Goal: Task Accomplishment & Management: Use online tool/utility

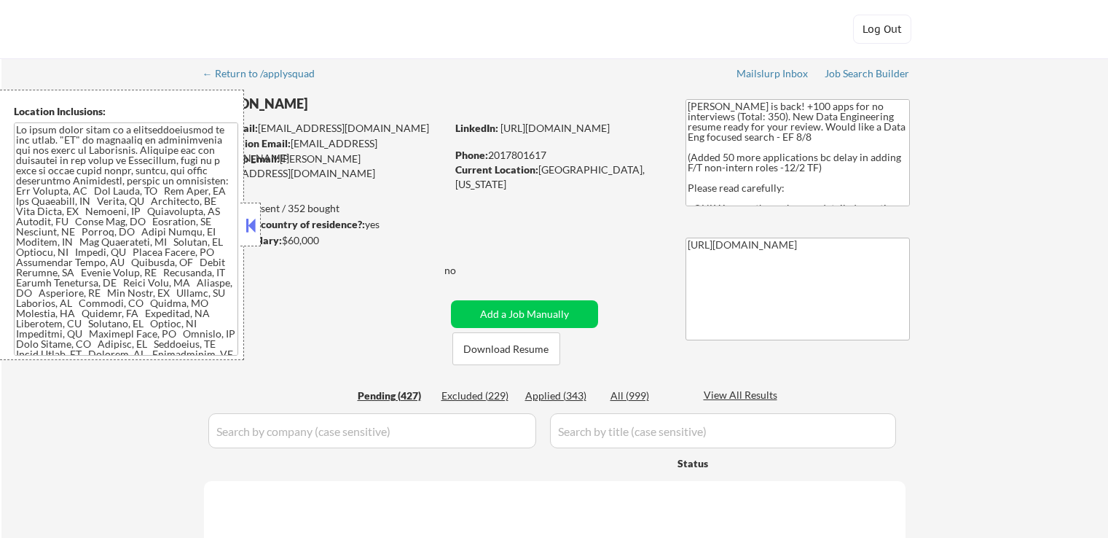
select select ""pending""
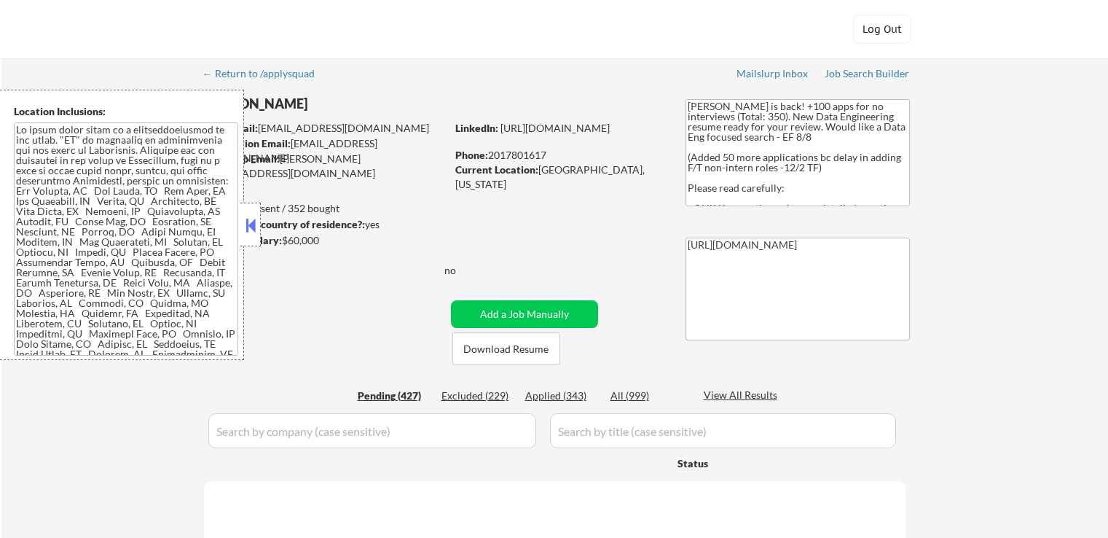
select select ""pending""
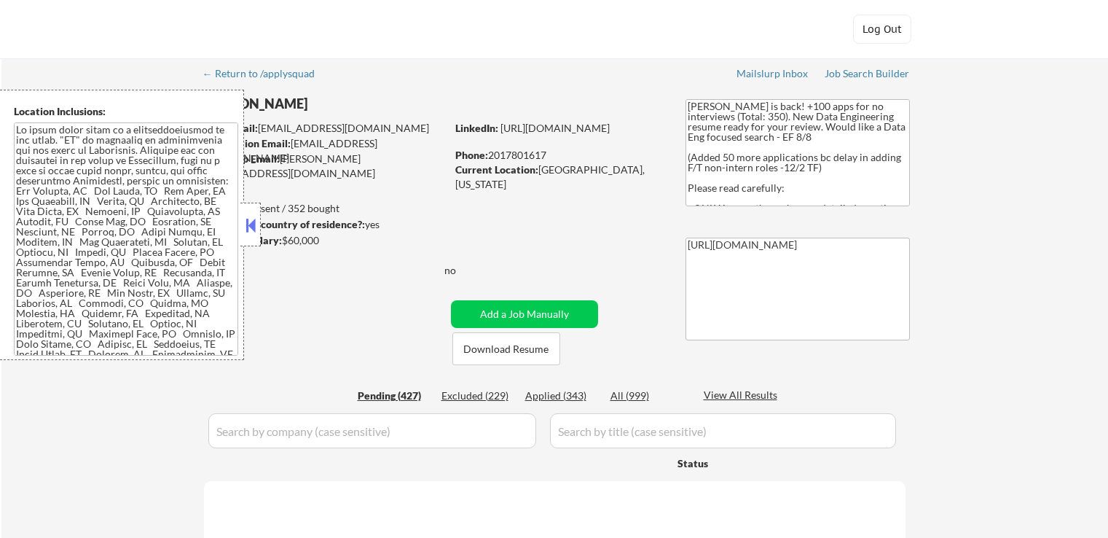
select select ""pending""
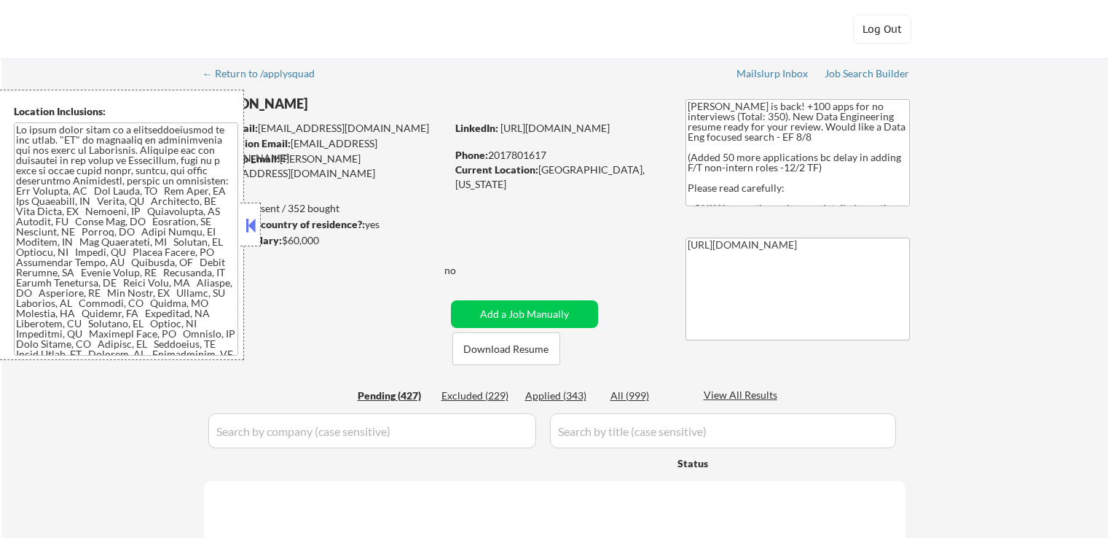
select select ""pending""
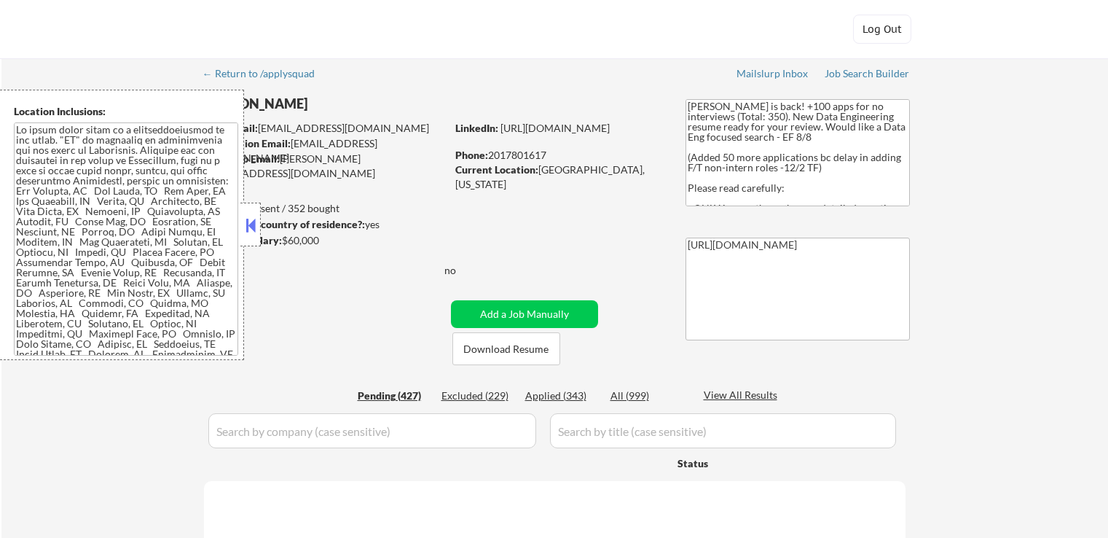
select select ""pending""
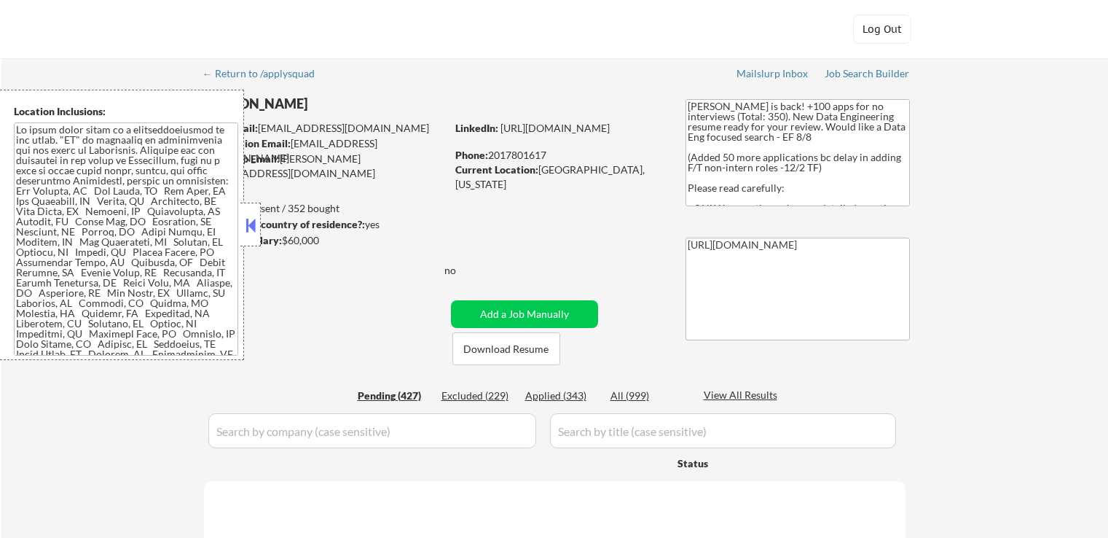
select select ""pending""
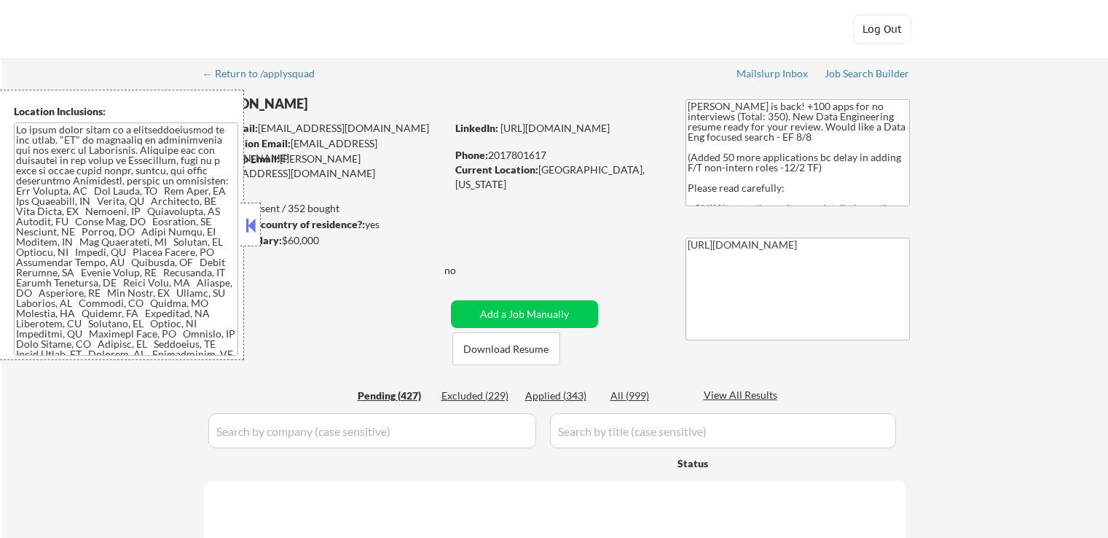
select select ""pending""
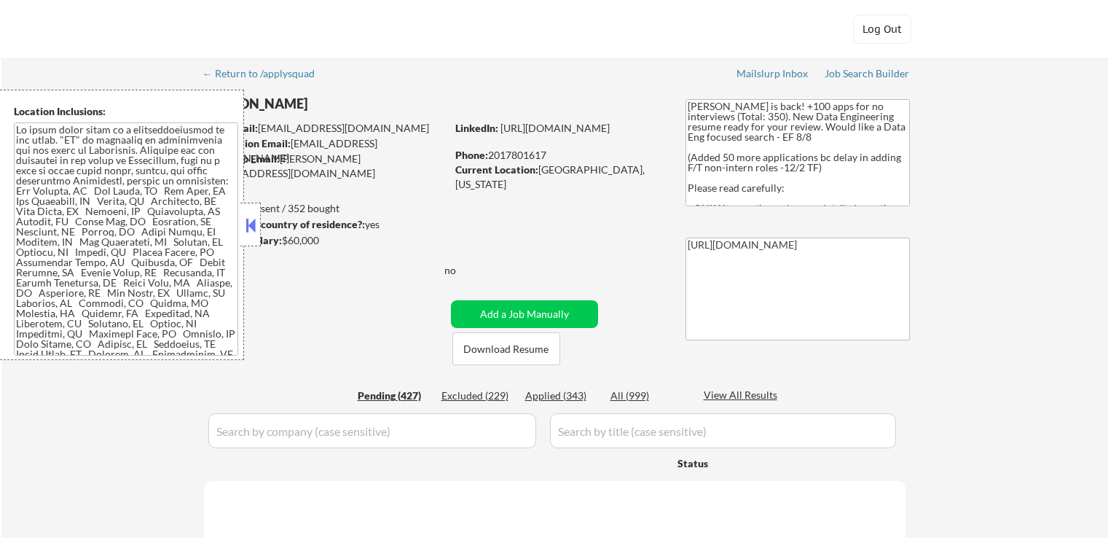
select select ""pending""
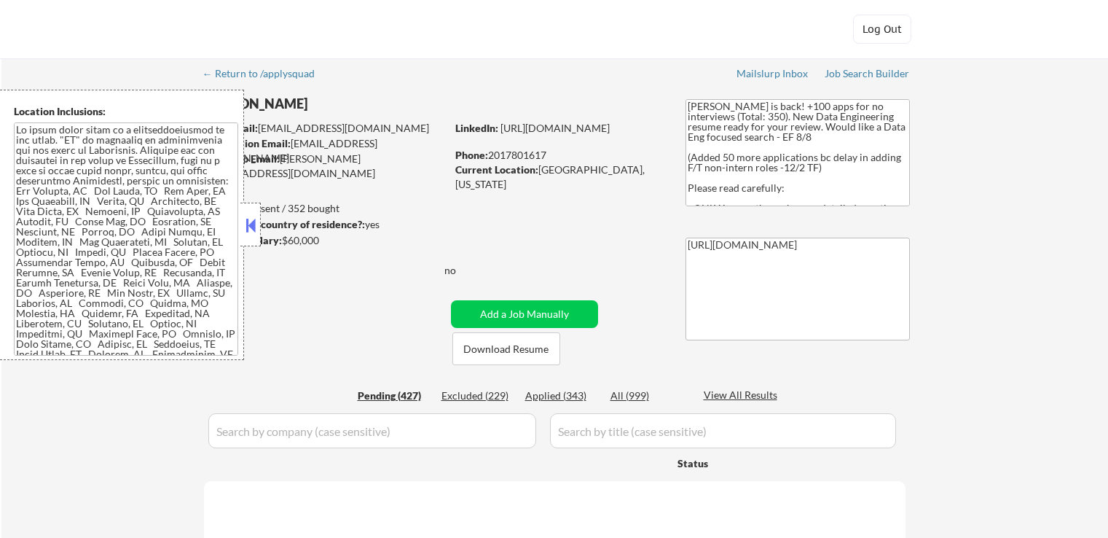
select select ""pending""
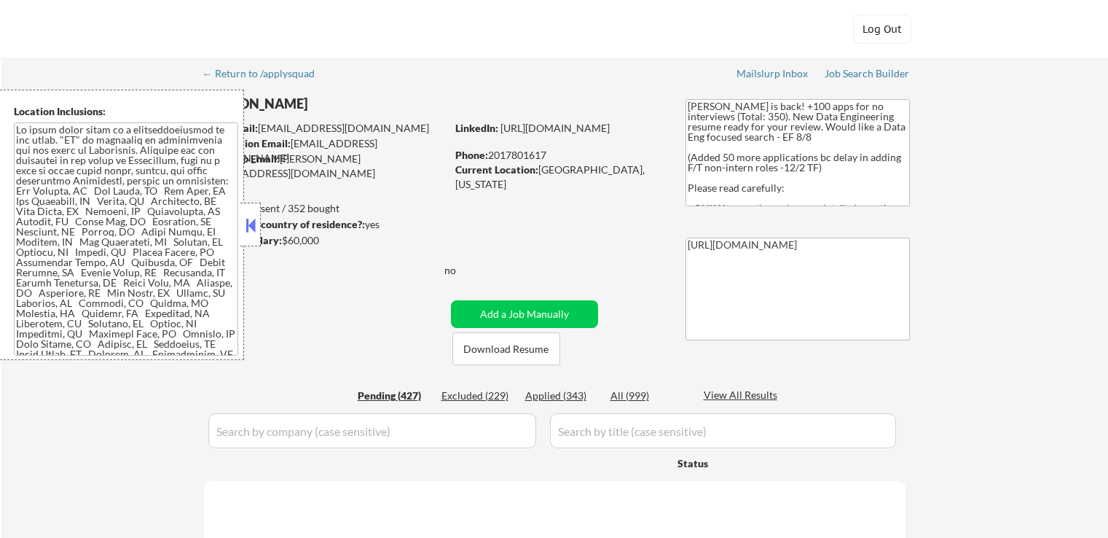
select select ""pending""
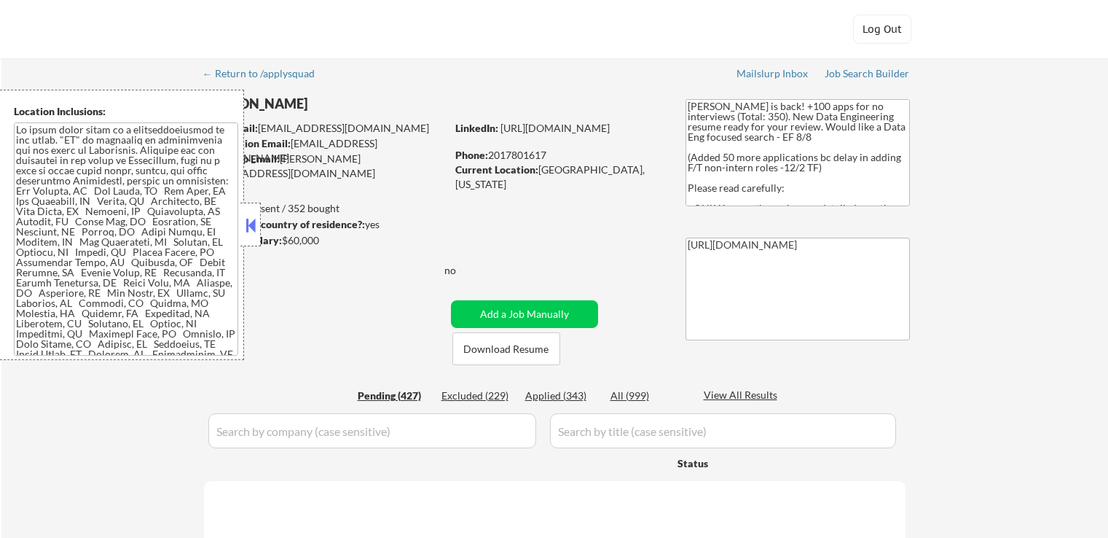
select select ""pending""
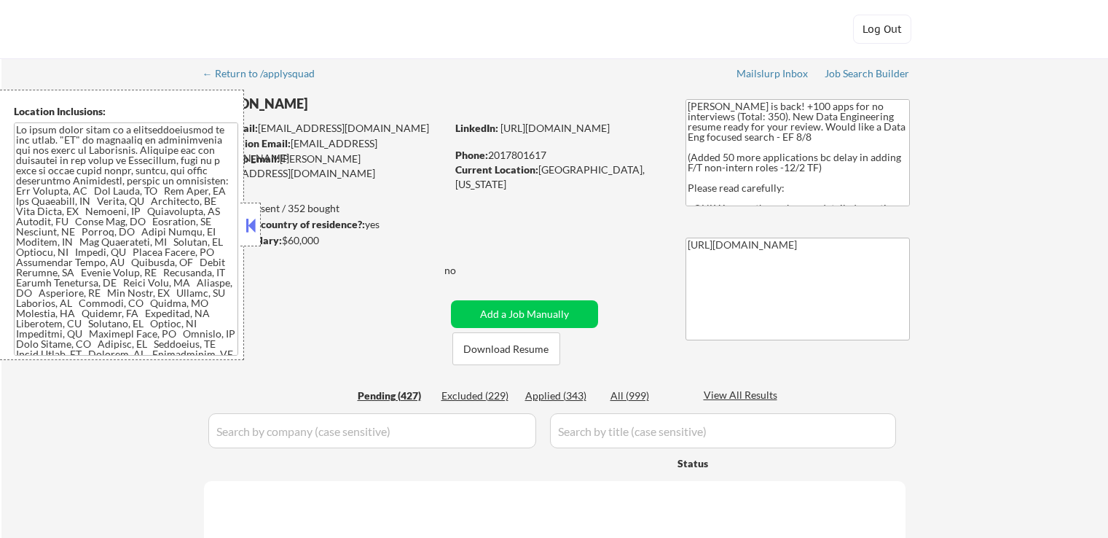
select select ""pending""
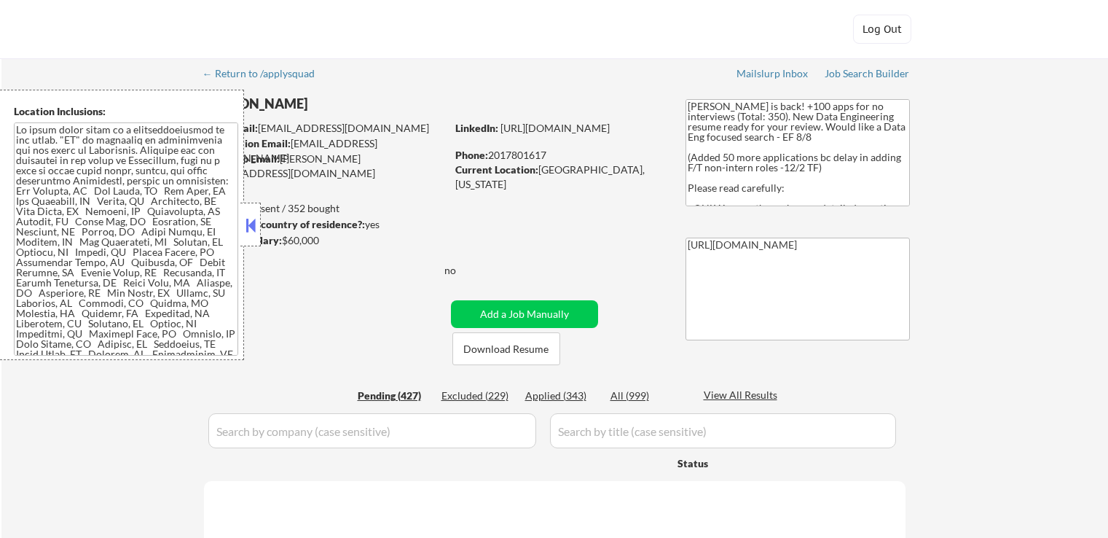
select select ""pending""
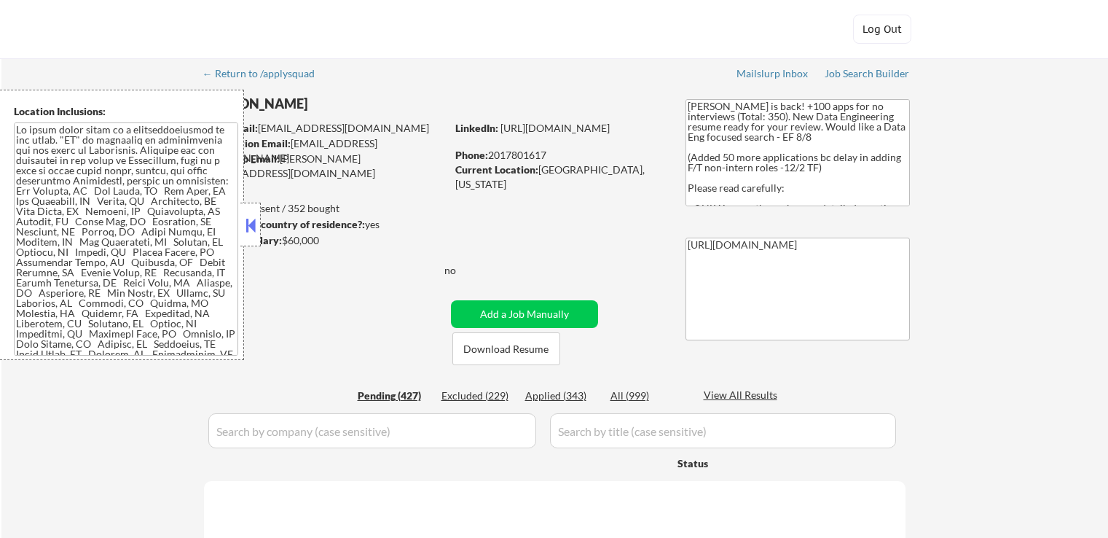
select select ""pending""
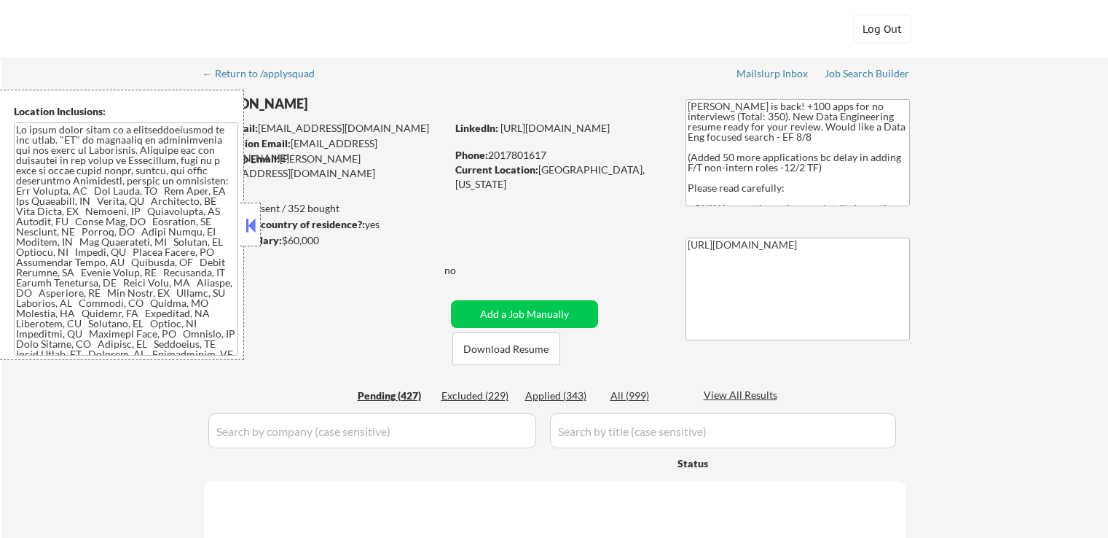
select select ""pending""
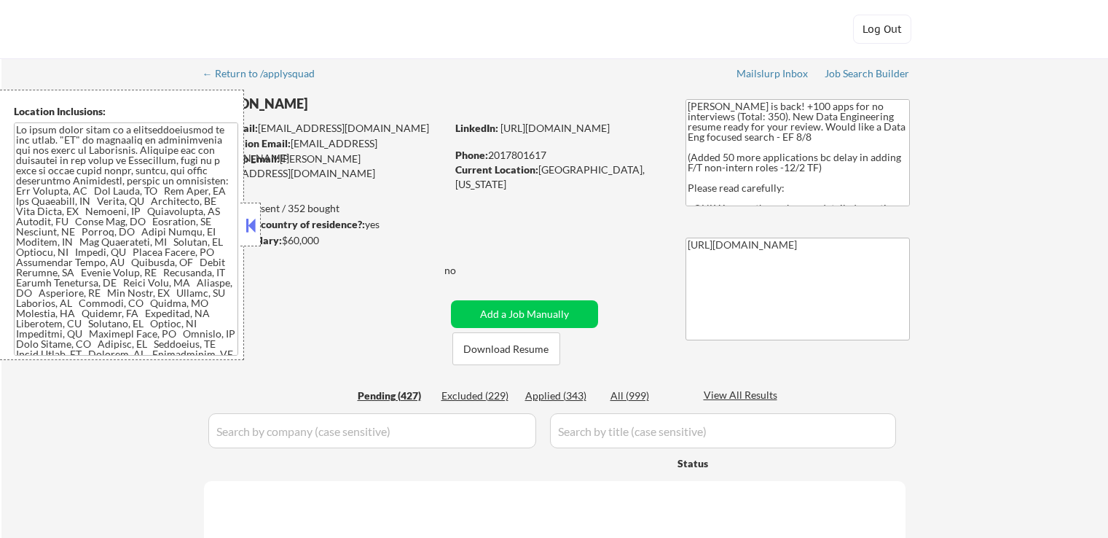
select select ""pending""
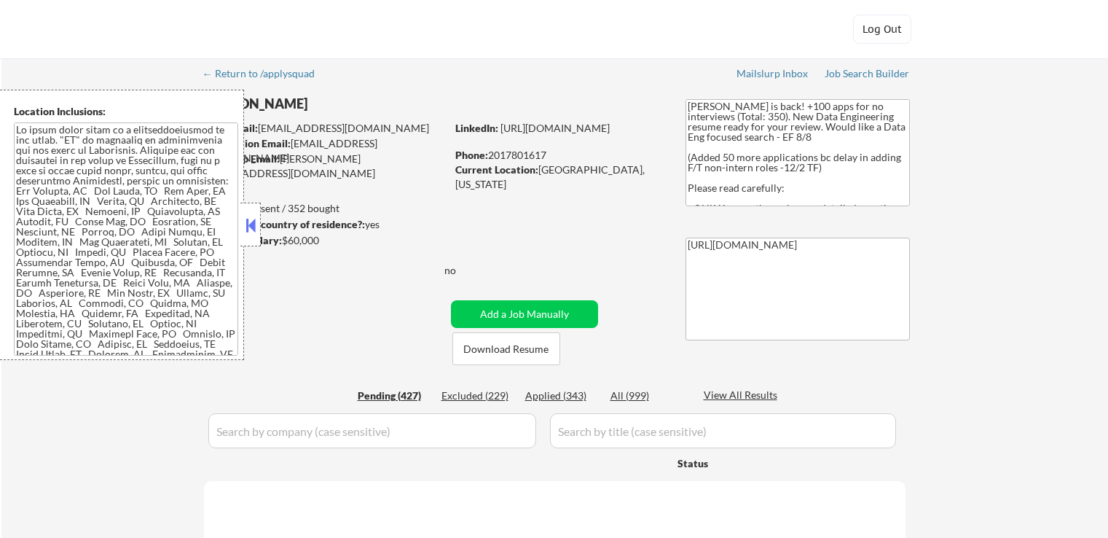
select select ""pending""
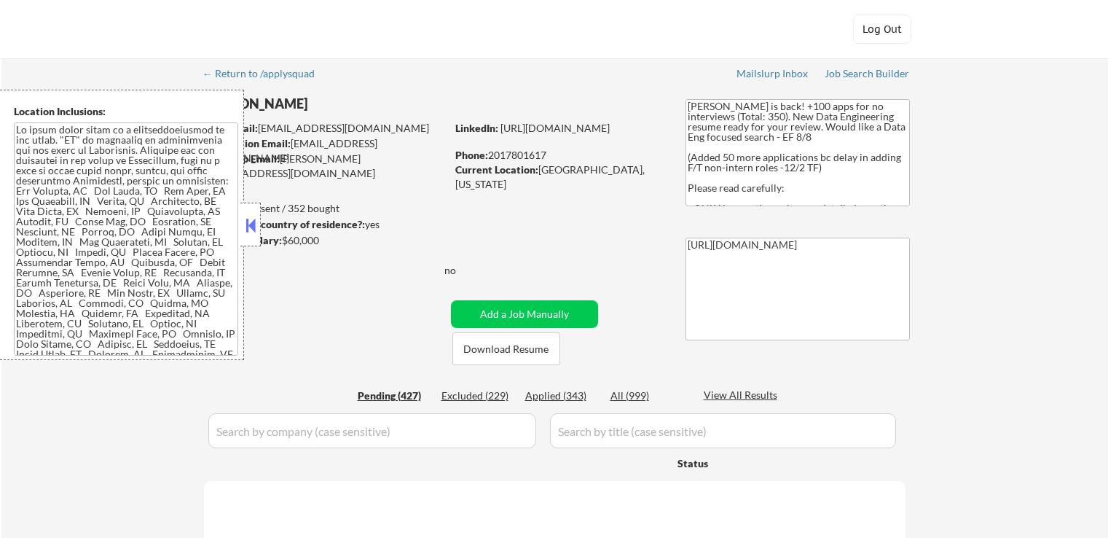
select select ""pending""
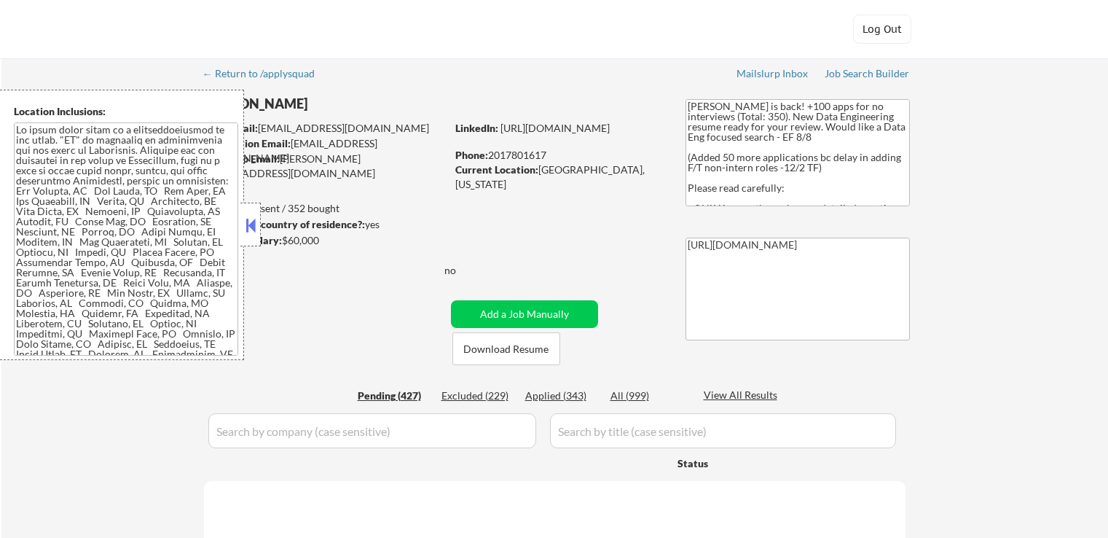
select select ""pending""
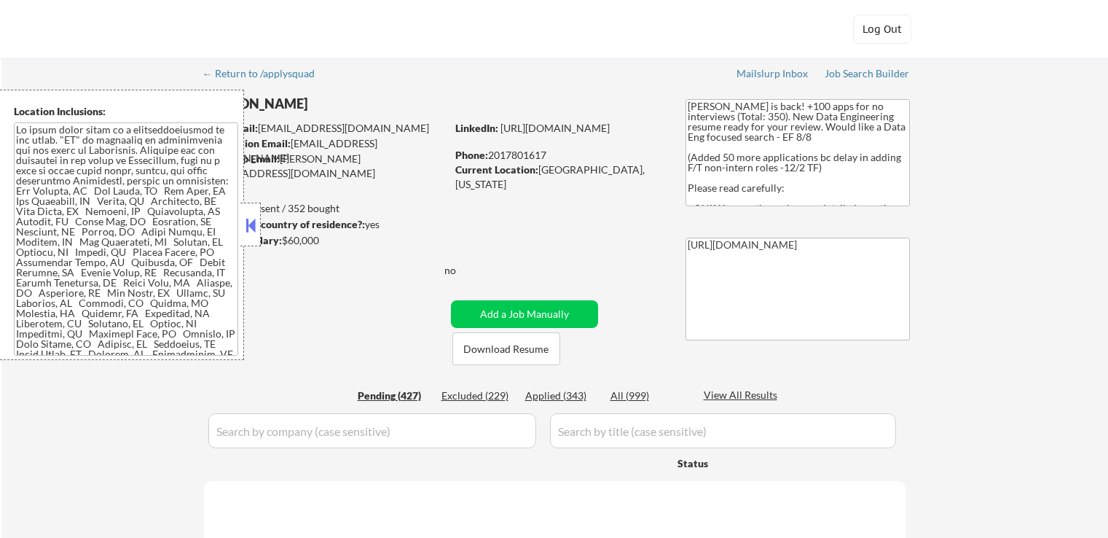
select select ""pending""
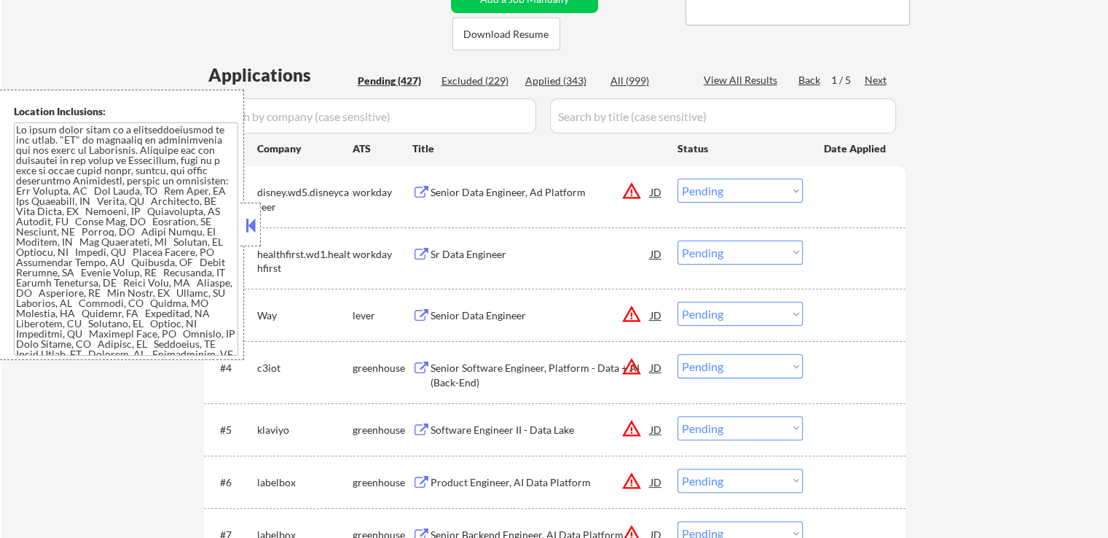
scroll to position [291, 0]
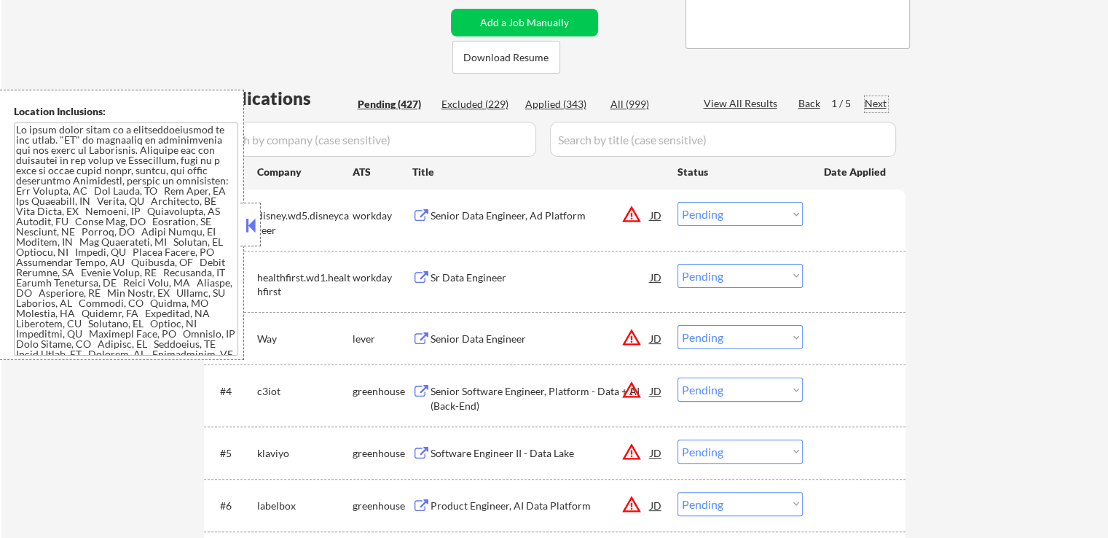
click at [868, 98] on div "Next" at bounding box center [876, 103] width 23 height 15
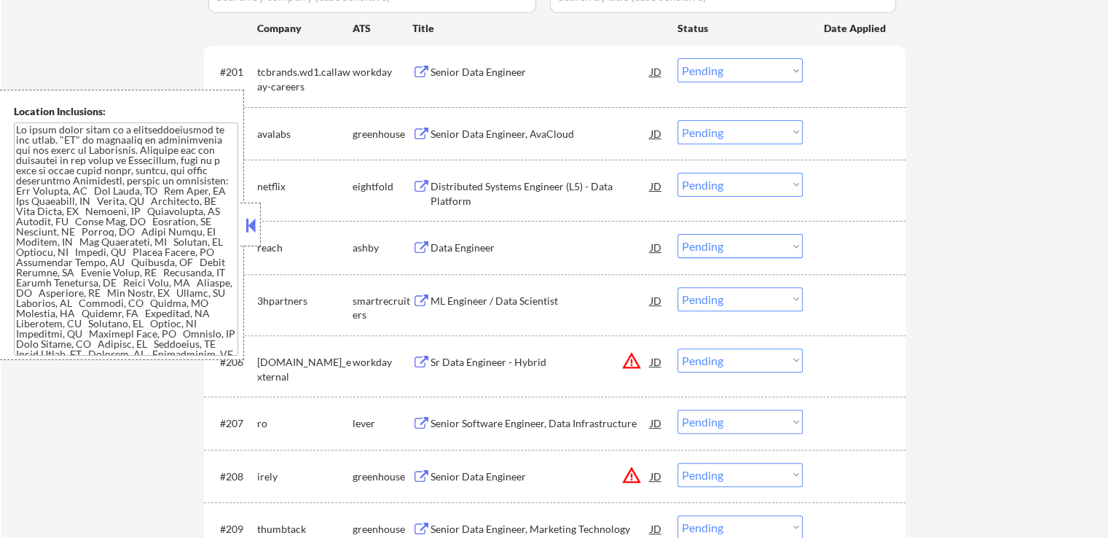
scroll to position [437, 0]
click at [550, 132] on div "Senior Data Engineer, AvaCloud" at bounding box center [540, 132] width 220 height 15
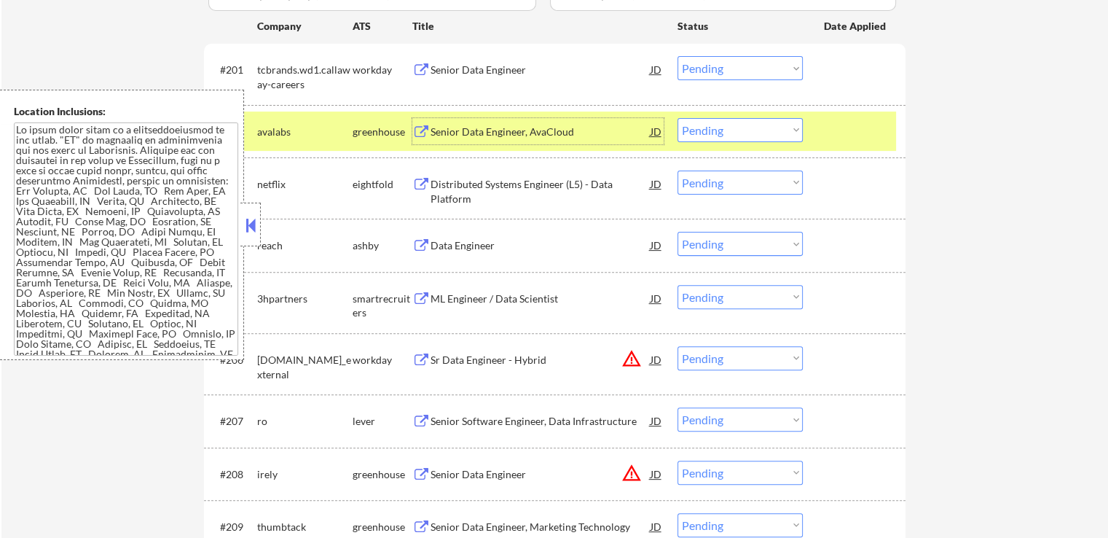
click at [501, 248] on div "Data Engineer" at bounding box center [540, 245] width 220 height 15
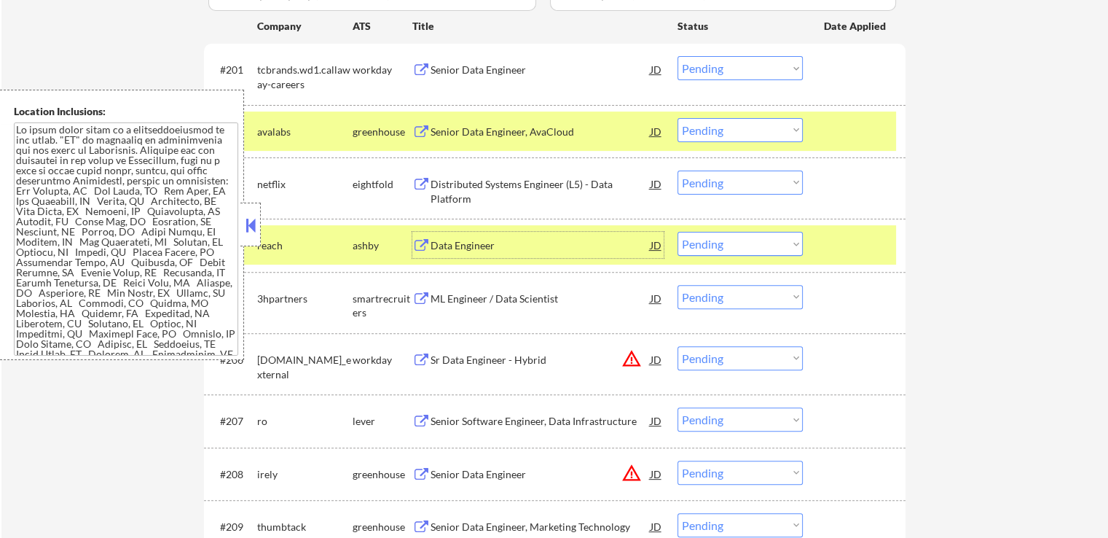
click at [747, 248] on select "Choose an option... Pending Applied Excluded (Questions) Excluded (Expired) Exc…" at bounding box center [739, 244] width 125 height 24
click at [677, 232] on select "Choose an option... Pending Applied Excluded (Questions) Excluded (Expired) Exc…" at bounding box center [739, 244] width 125 height 24
click at [541, 307] on div "ML Engineer / Data Scientist" at bounding box center [540, 298] width 220 height 26
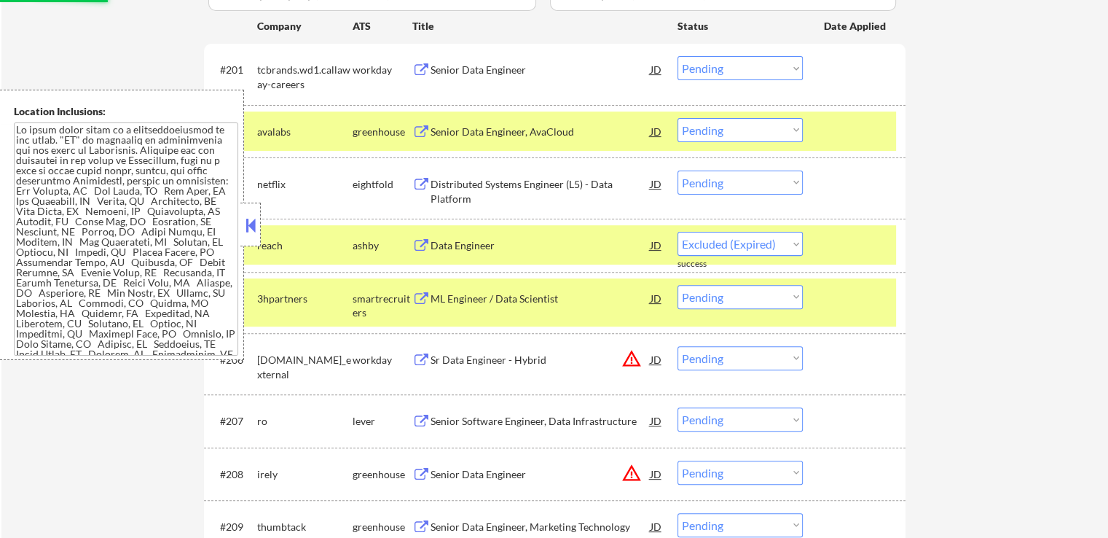
select select ""pending""
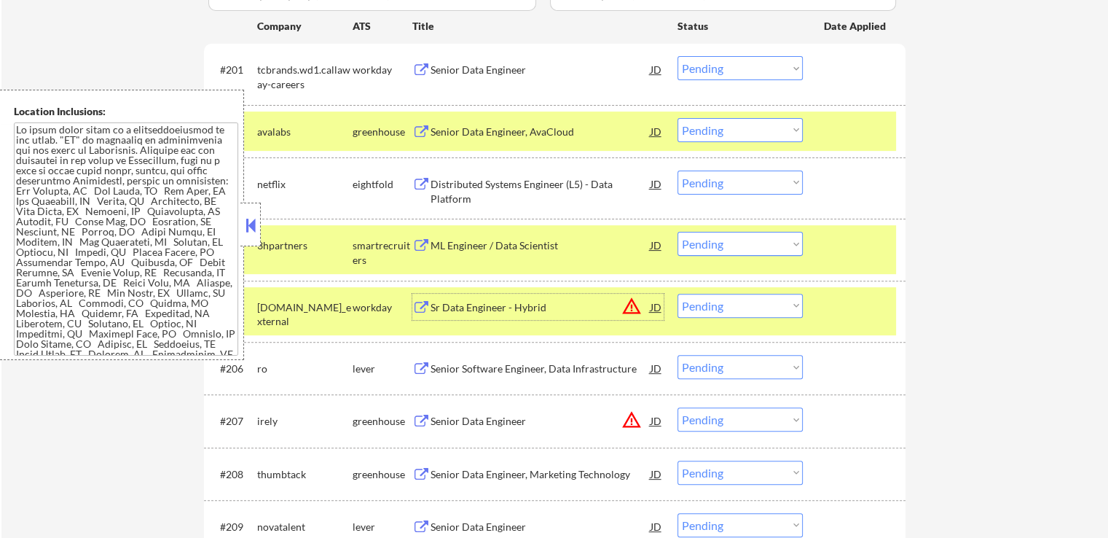
click at [728, 132] on select "Choose an option... Pending Applied Excluded (Questions) Excluded (Expired) Exc…" at bounding box center [739, 130] width 125 height 24
click at [677, 118] on select "Choose an option... Pending Applied Excluded (Questions) Excluded (Expired) Exc…" at bounding box center [739, 130] width 125 height 24
select select ""pending""
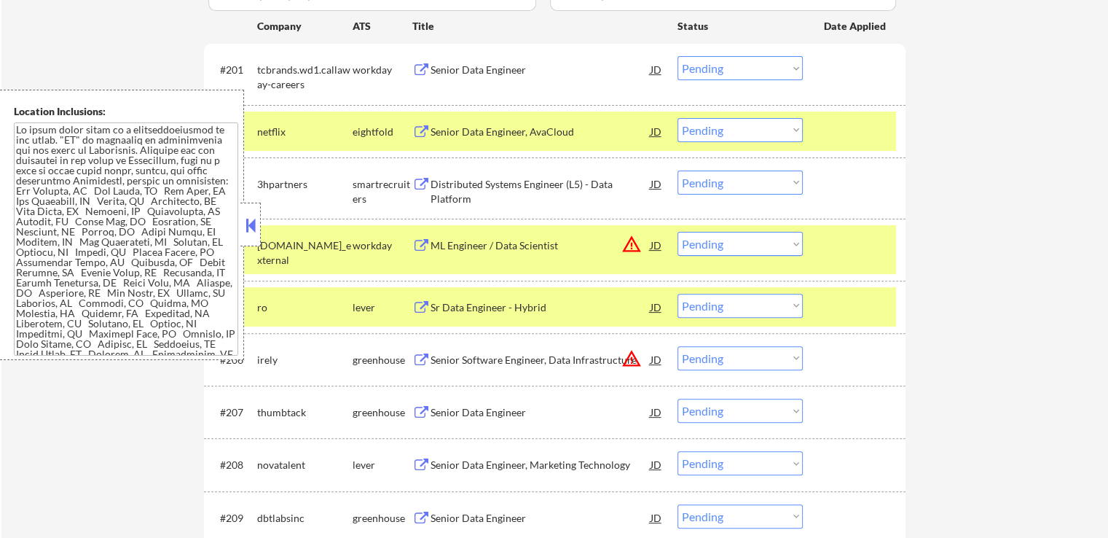
click at [546, 315] on div "Sr Data Engineer - Hybrid" at bounding box center [540, 307] width 220 height 15
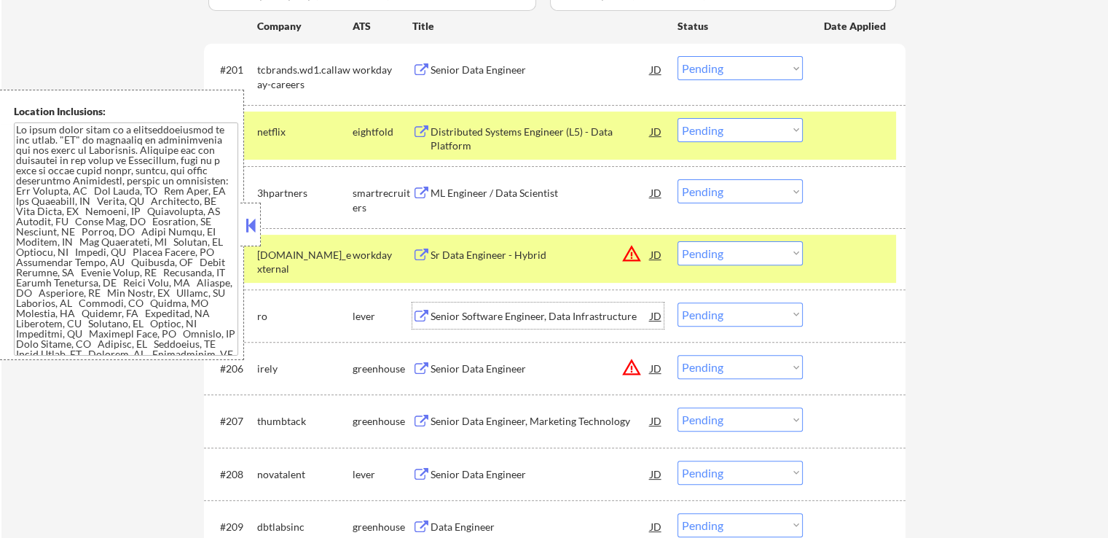
click at [728, 309] on select "Choose an option... Pending Applied Excluded (Questions) Excluded (Expired) Exc…" at bounding box center [739, 314] width 125 height 24
click at [677, 302] on select "Choose an option... Pending Applied Excluded (Questions) Excluded (Expired) Exc…" at bounding box center [739, 314] width 125 height 24
click at [579, 414] on div "Senior Data Engineer, Marketing Technology" at bounding box center [540, 421] width 220 height 15
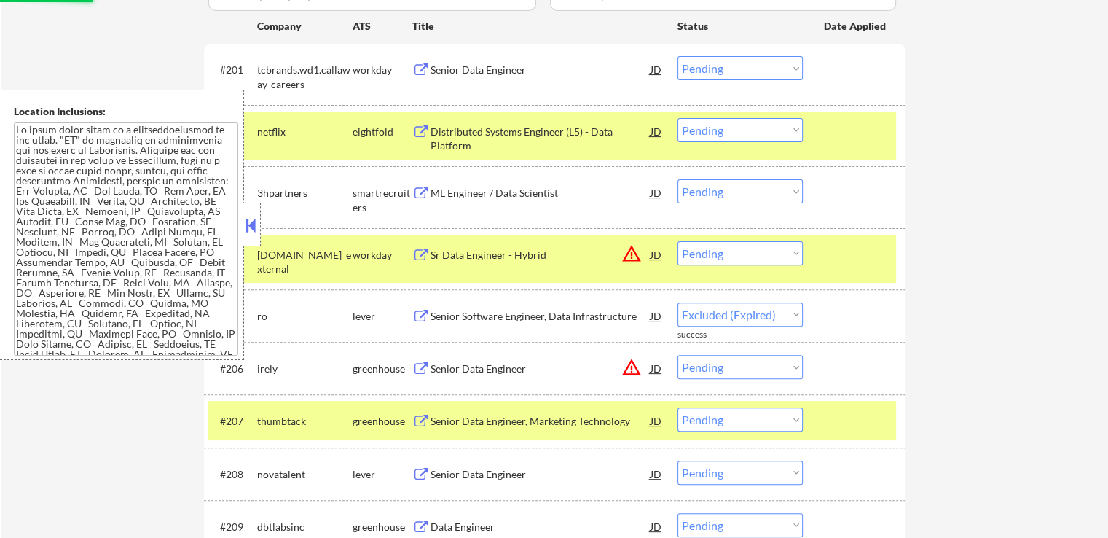
select select ""pending""
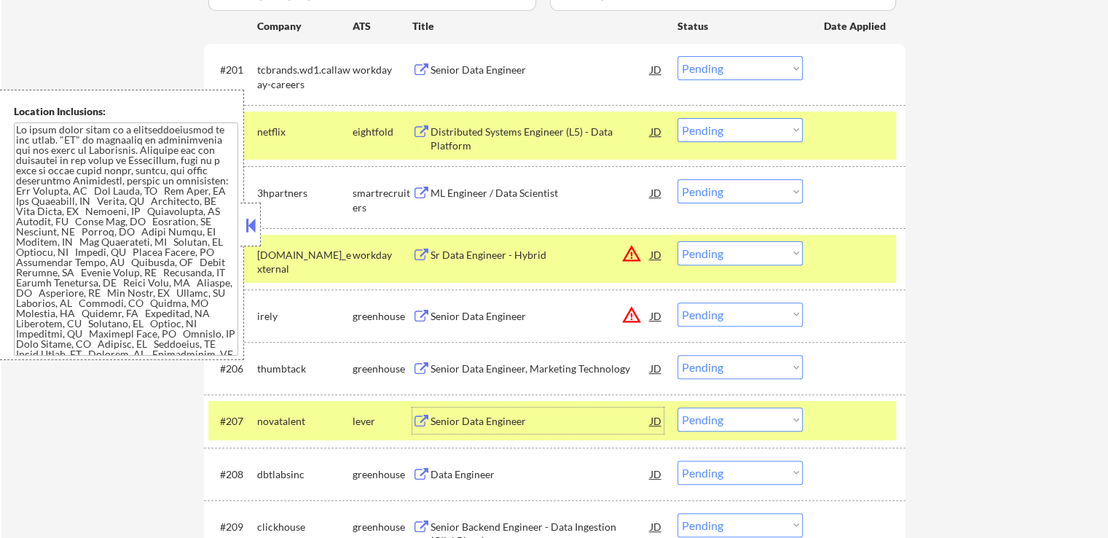
click at [720, 199] on select "Choose an option... Pending Applied Excluded (Questions) Excluded (Expired) Exc…" at bounding box center [739, 191] width 125 height 24
click at [677, 179] on select "Choose an option... Pending Applied Excluded (Questions) Excluded (Expired) Exc…" at bounding box center [739, 191] width 125 height 24
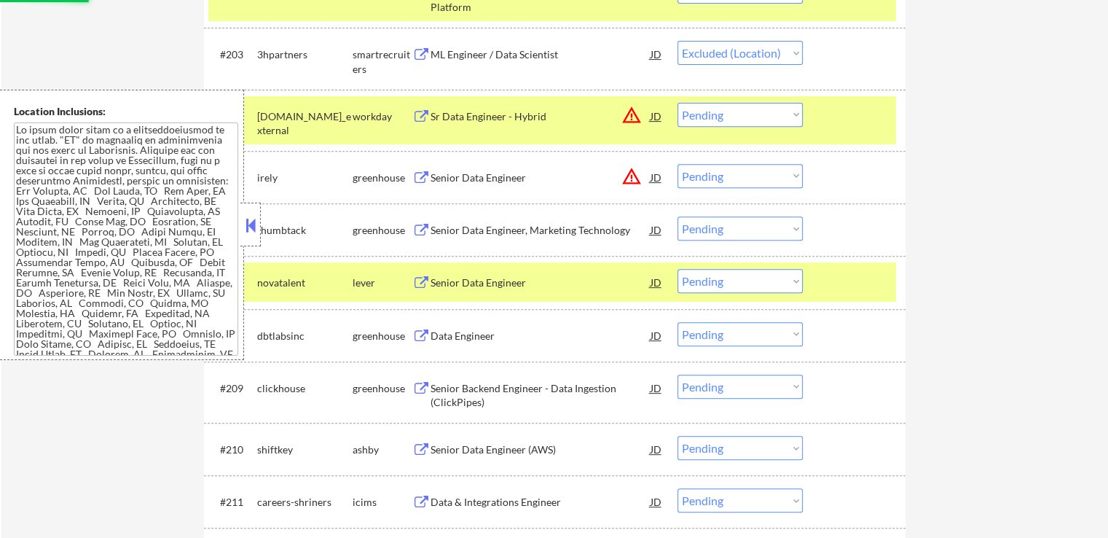
scroll to position [583, 0]
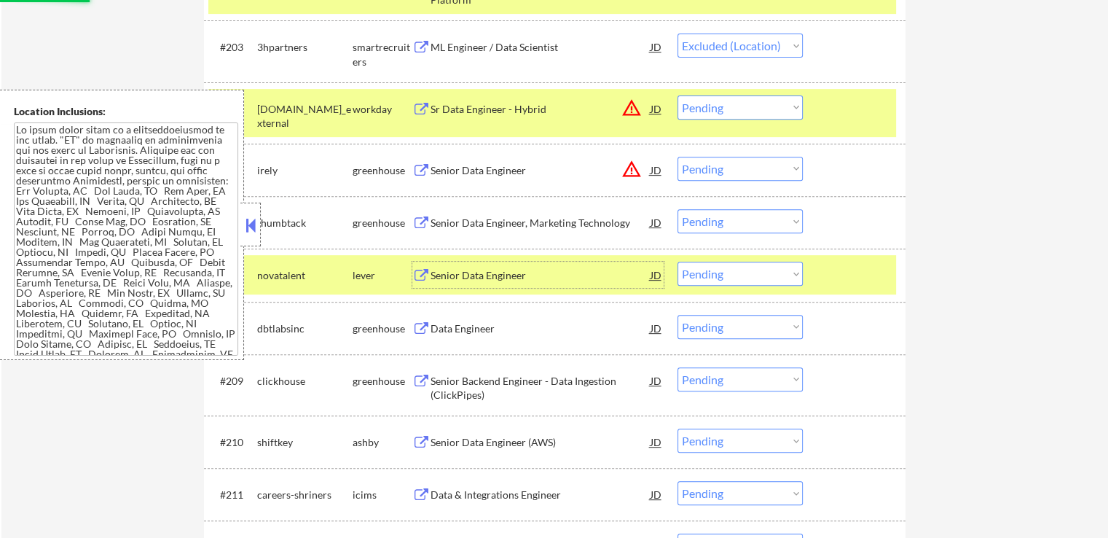
click at [540, 269] on div "Senior Data Engineer" at bounding box center [540, 275] width 220 height 15
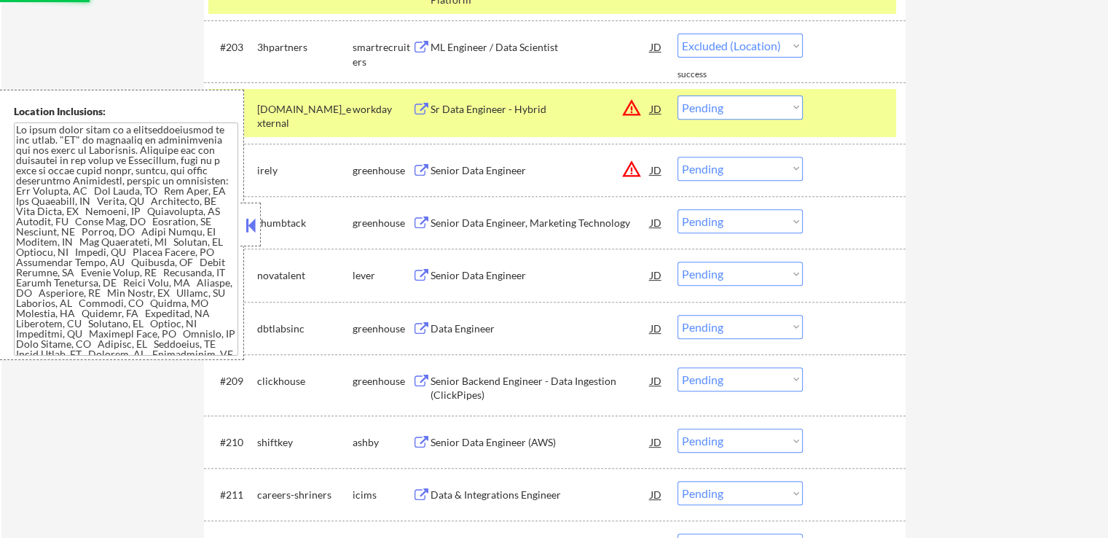
select select ""pending""
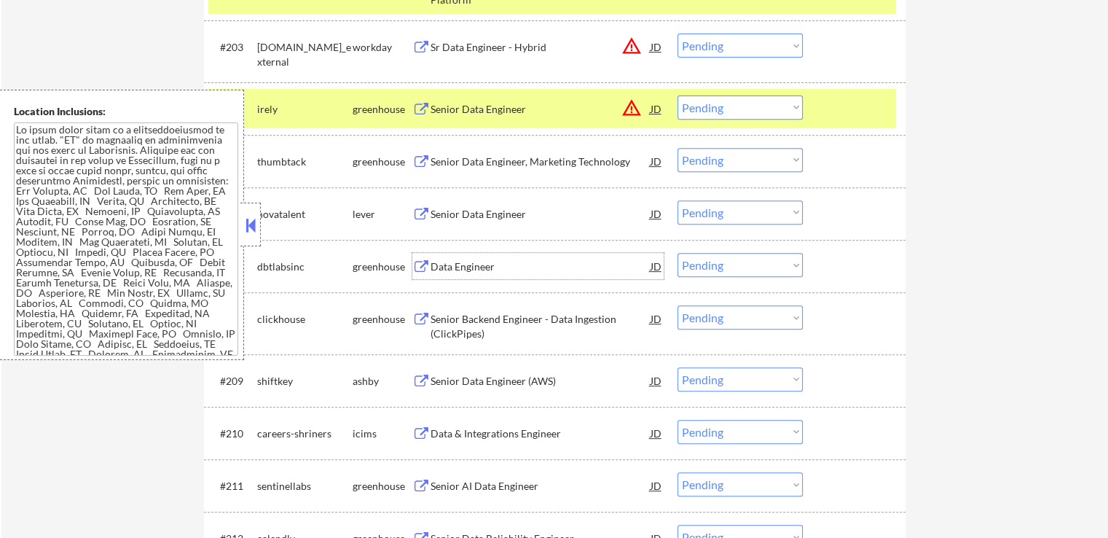
click at [725, 154] on select "Choose an option... Pending Applied Excluded (Questions) Excluded (Expired) Exc…" at bounding box center [739, 160] width 125 height 24
click at [677, 148] on select "Choose an option... Pending Applied Excluded (Questions) Excluded (Expired) Exc…" at bounding box center [739, 160] width 125 height 24
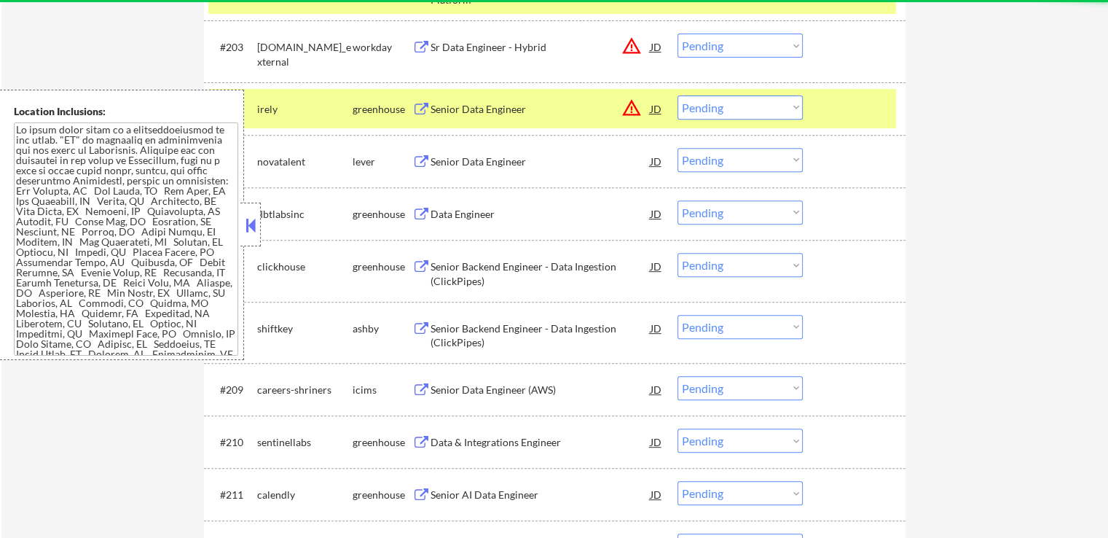
click at [524, 210] on div "Data Engineer" at bounding box center [540, 214] width 220 height 15
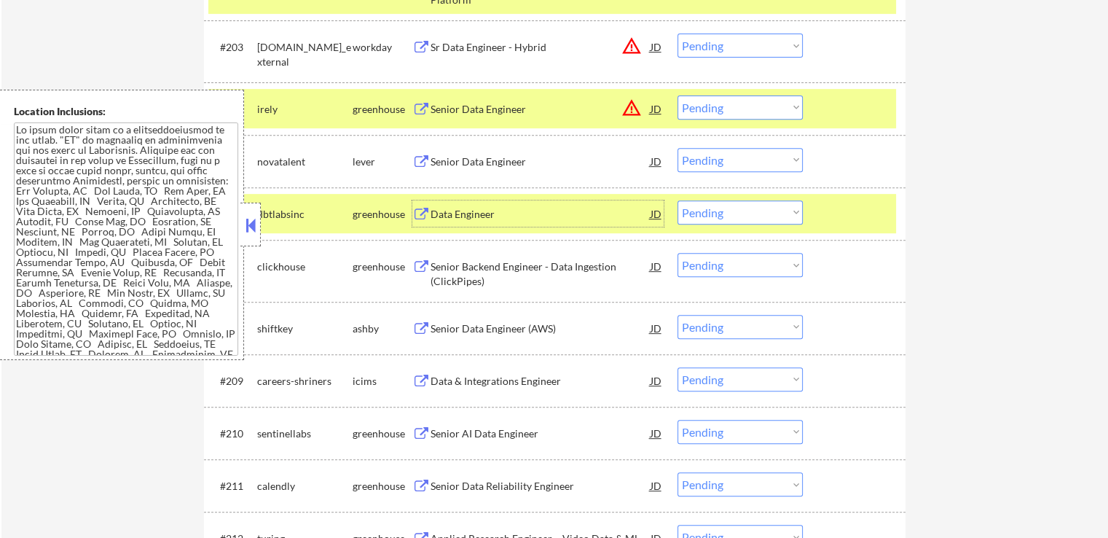
click at [729, 156] on select "Choose an option... Pending Applied Excluded (Questions) Excluded (Expired) Exc…" at bounding box center [739, 160] width 125 height 24
click at [677, 148] on select "Choose an option... Pending Applied Excluded (Questions) Excluded (Expired) Exc…" at bounding box center [739, 160] width 125 height 24
click at [515, 278] on div "Senior Backend Engineer - Data Ingestion (ClickPipes)" at bounding box center [540, 273] width 220 height 28
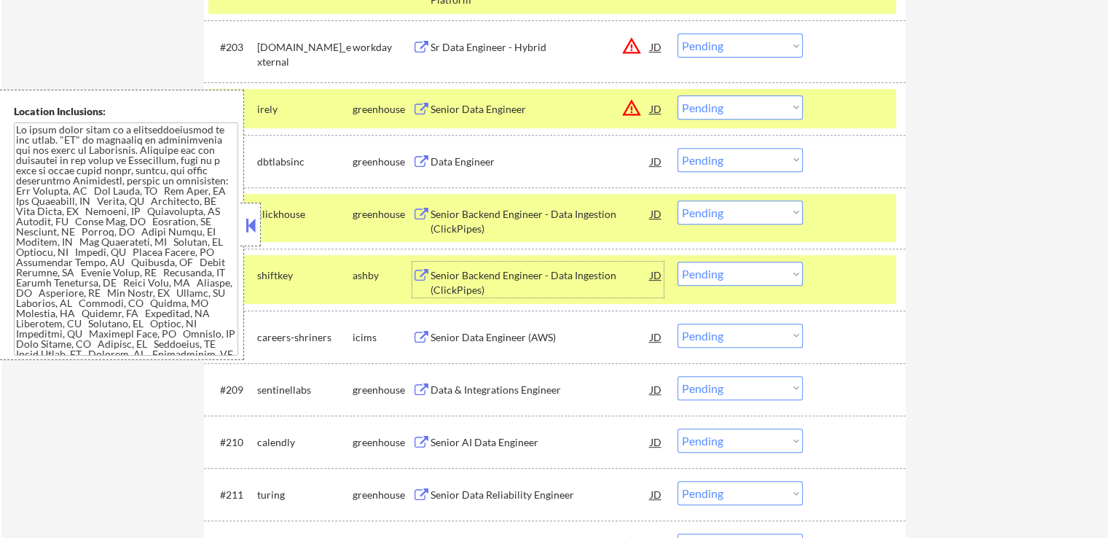
click at [734, 162] on select "Choose an option... Pending Applied Excluded (Questions) Excluded (Expired) Exc…" at bounding box center [739, 160] width 125 height 24
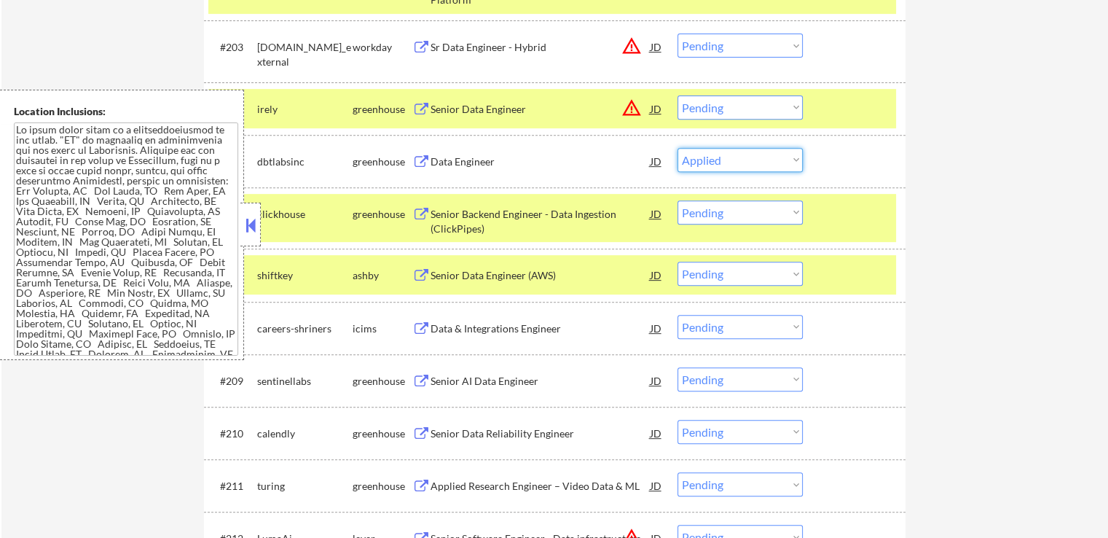
click at [677, 148] on select "Choose an option... Pending Applied Excluded (Questions) Excluded (Expired) Exc…" at bounding box center [739, 160] width 125 height 24
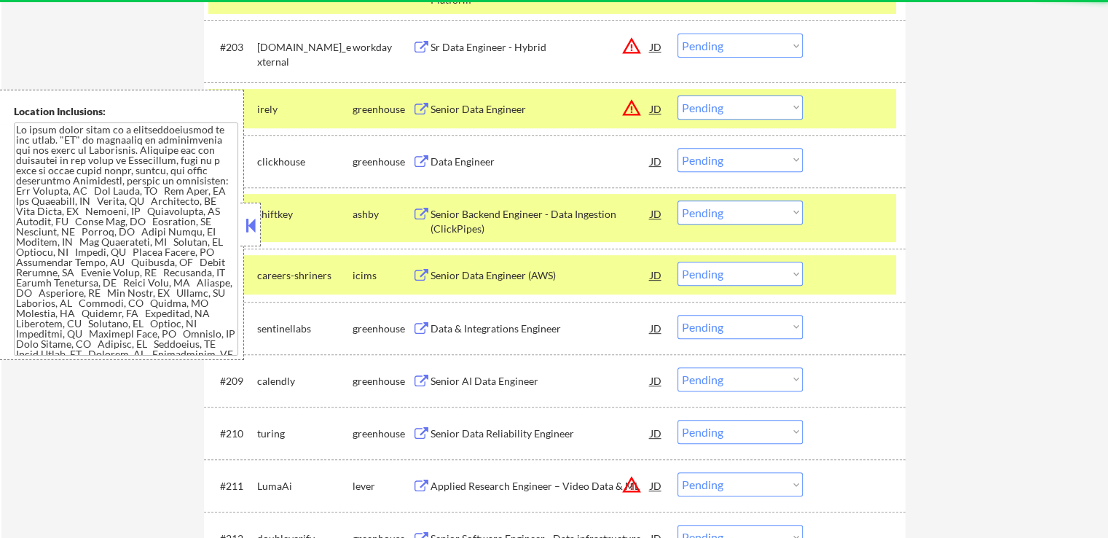
click at [570, 220] on div "Senior Backend Engineer - Data Ingestion (ClickPipes)" at bounding box center [540, 221] width 220 height 28
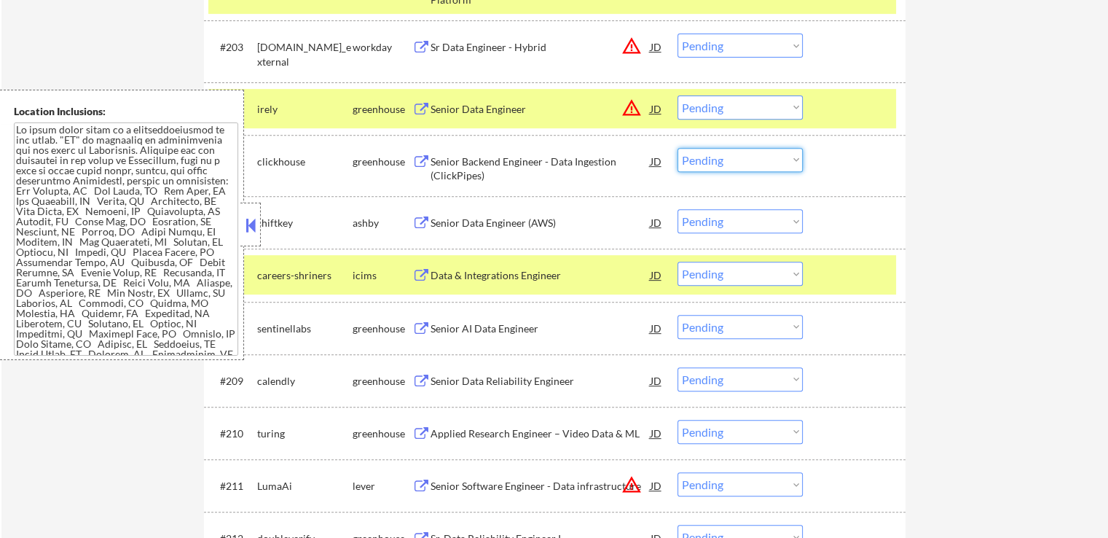
drag, startPoint x: 734, startPoint y: 155, endPoint x: 730, endPoint y: 168, distance: 13.8
click at [734, 155] on select "Choose an option... Pending Applied Excluded (Questions) Excluded (Expired) Exc…" at bounding box center [739, 160] width 125 height 24
click at [677, 148] on select "Choose an option... Pending Applied Excluded (Questions) Excluded (Expired) Exc…" at bounding box center [739, 160] width 125 height 24
click at [535, 318] on div "Senior AI Data Engineer" at bounding box center [540, 328] width 220 height 26
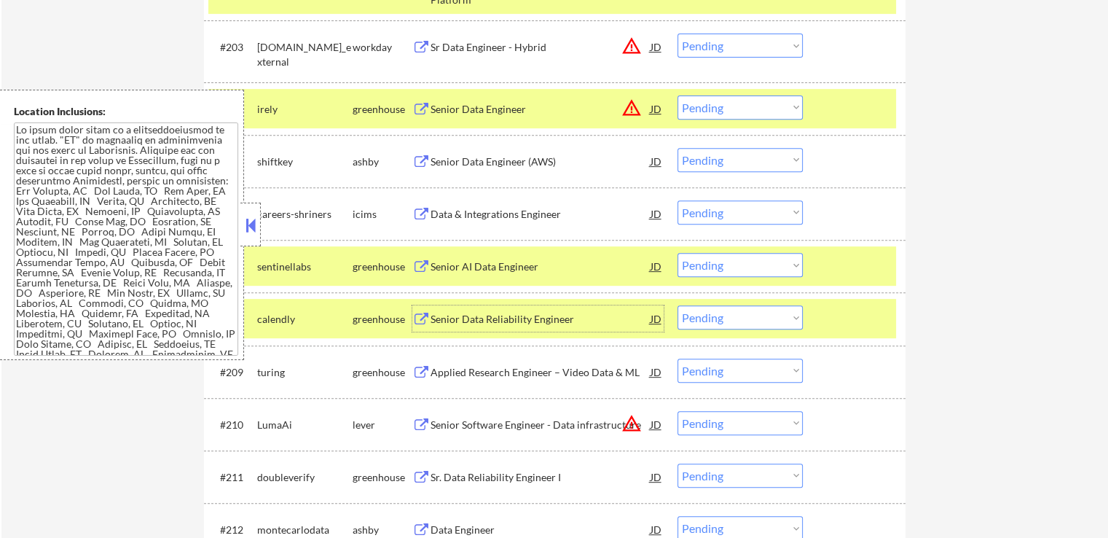
click at [708, 161] on select "Choose an option... Pending Applied Excluded (Questions) Excluded (Expired) Exc…" at bounding box center [739, 160] width 125 height 24
click at [677, 148] on select "Choose an option... Pending Applied Excluded (Questions) Excluded (Expired) Exc…" at bounding box center [739, 160] width 125 height 24
select select ""pending""
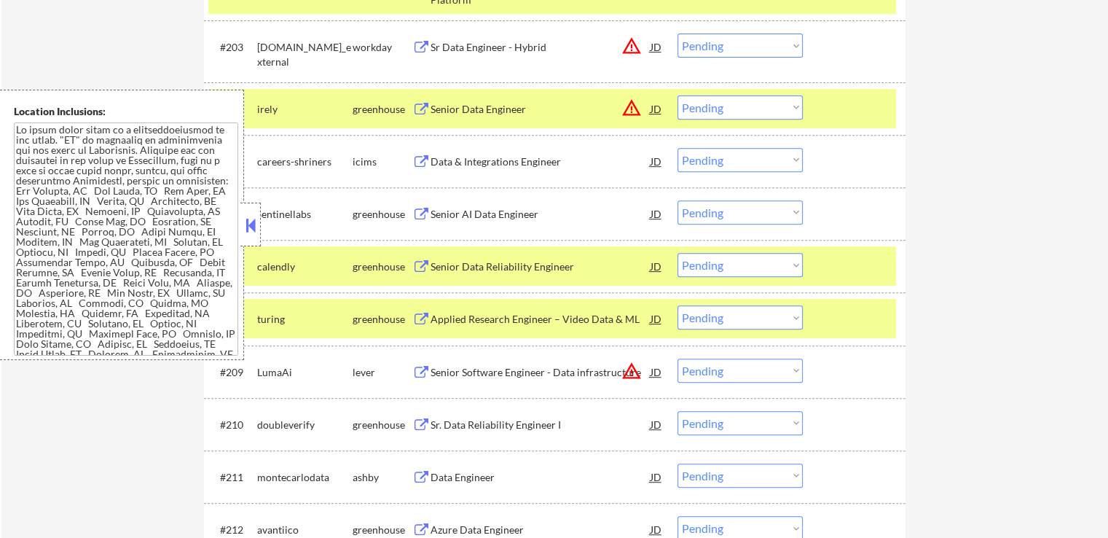
click at [538, 263] on div "Senior Data Reliability Engineer" at bounding box center [540, 266] width 220 height 15
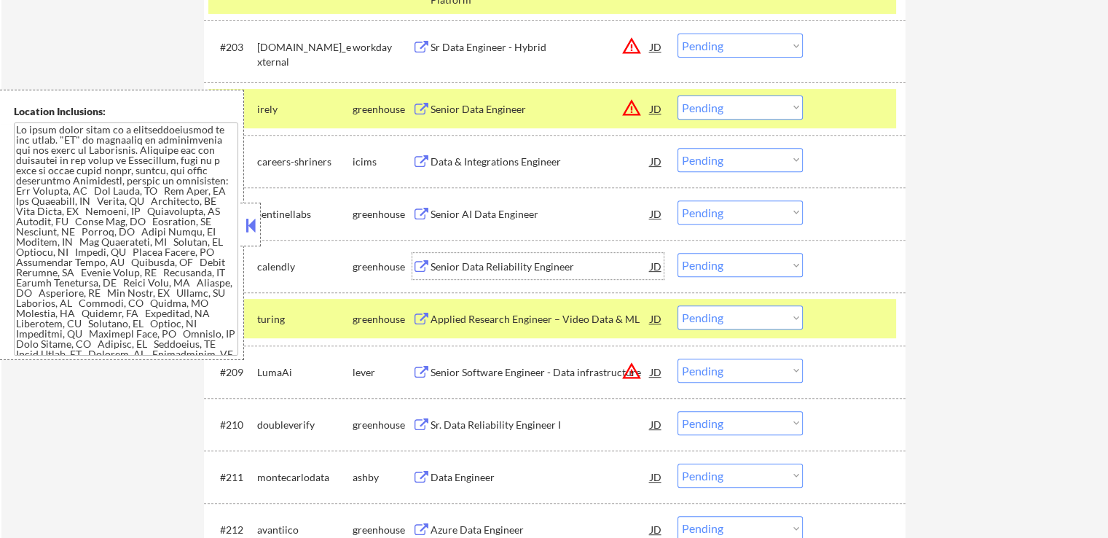
drag, startPoint x: 746, startPoint y: 204, endPoint x: 738, endPoint y: 214, distance: 13.0
click at [744, 205] on select "Choose an option... Pending Applied Excluded (Questions) Excluded (Expired) Exc…" at bounding box center [739, 212] width 125 height 24
click at [677, 200] on select "Choose an option... Pending Applied Excluded (Questions) Excluded (Expired) Exc…" at bounding box center [739, 212] width 125 height 24
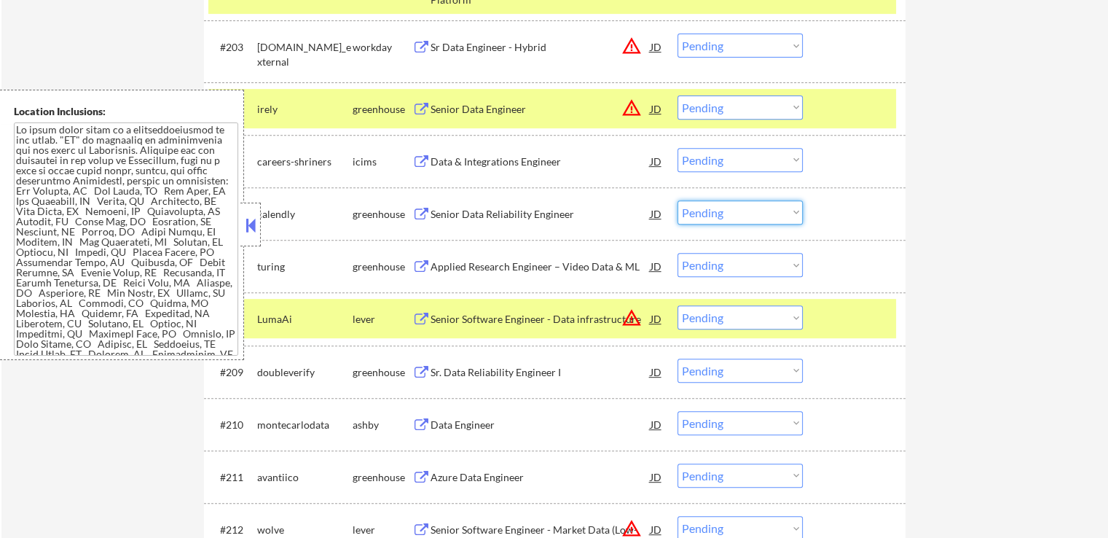
click at [757, 213] on select "Choose an option... Pending Applied Excluded (Questions) Excluded (Expired) Exc…" at bounding box center [739, 212] width 125 height 24
click at [677, 200] on select "Choose an option... Pending Applied Excluded (Questions) Excluded (Expired) Exc…" at bounding box center [739, 212] width 125 height 24
click at [602, 267] on div "Applied Research Engineer – Video Data & ML" at bounding box center [540, 266] width 220 height 15
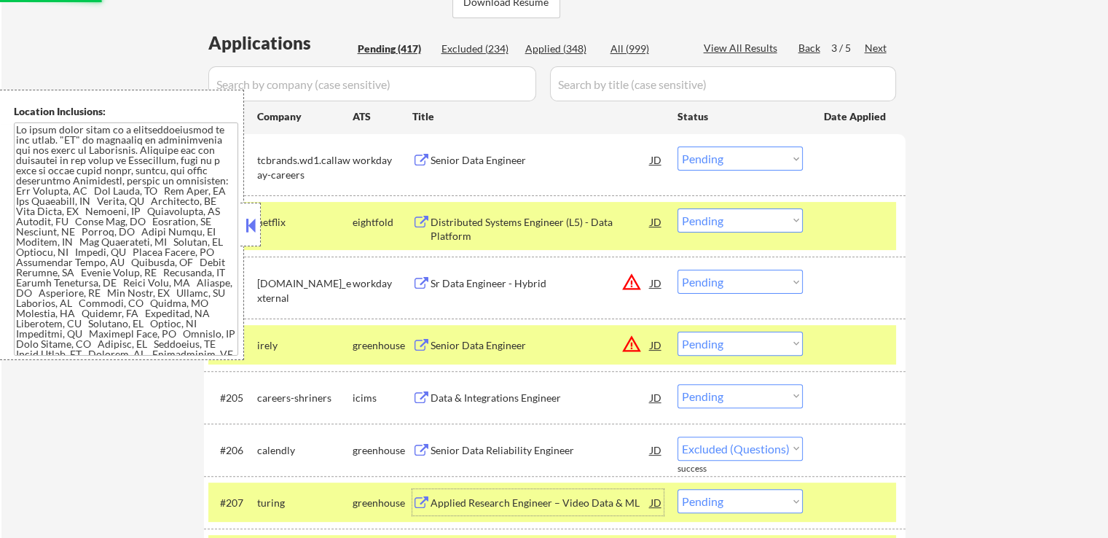
scroll to position [219, 0]
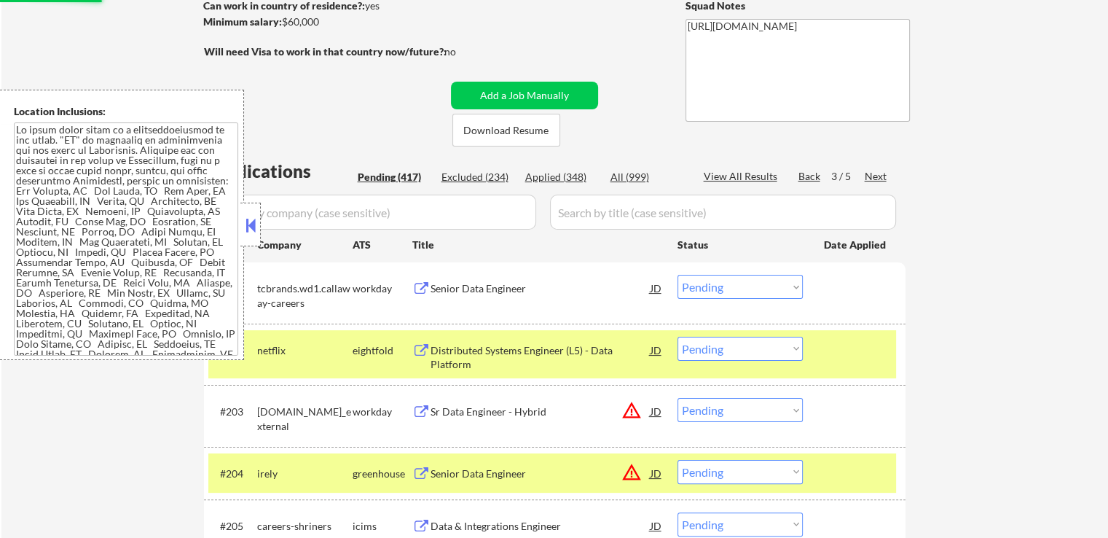
select select ""pending""
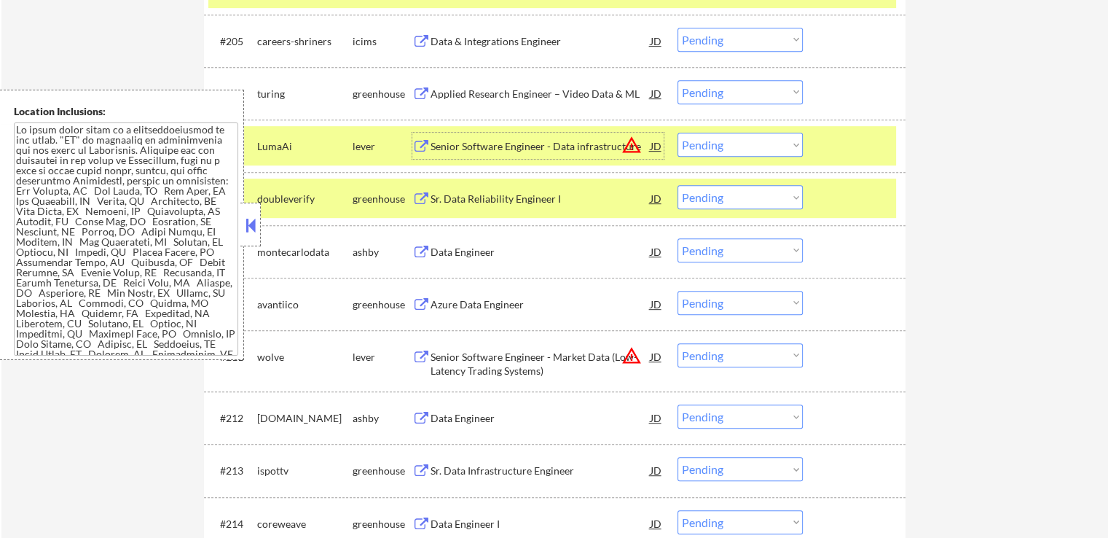
scroll to position [728, 0]
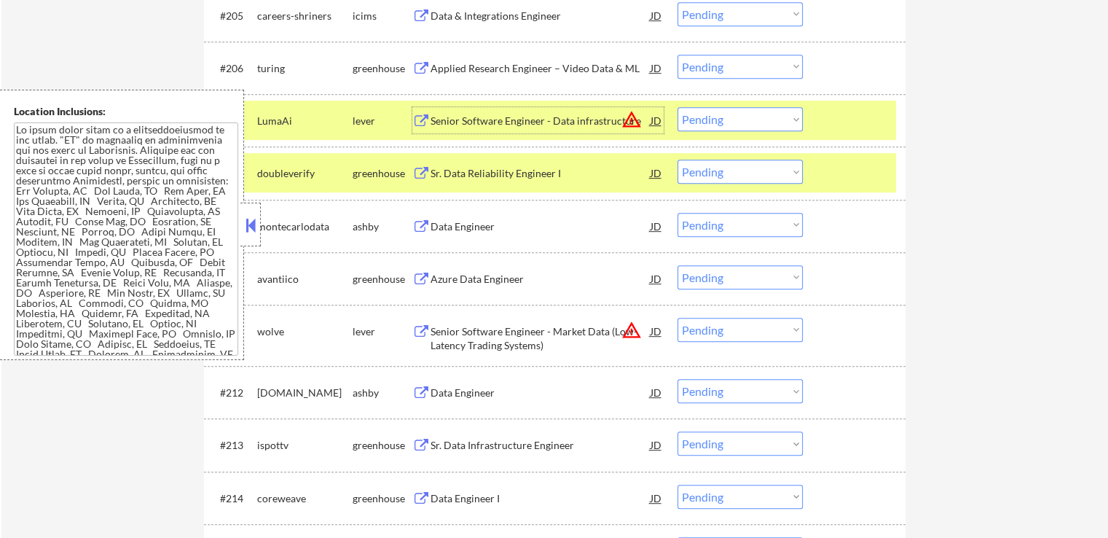
click at [711, 181] on select "Choose an option... Pending Applied Excluded (Questions) Excluded (Expired) Exc…" at bounding box center [739, 172] width 125 height 24
click at [677, 160] on select "Choose an option... Pending Applied Excluded (Questions) Excluded (Expired) Exc…" at bounding box center [739, 172] width 125 height 24
click at [515, 230] on div "Data Engineer" at bounding box center [540, 226] width 220 height 15
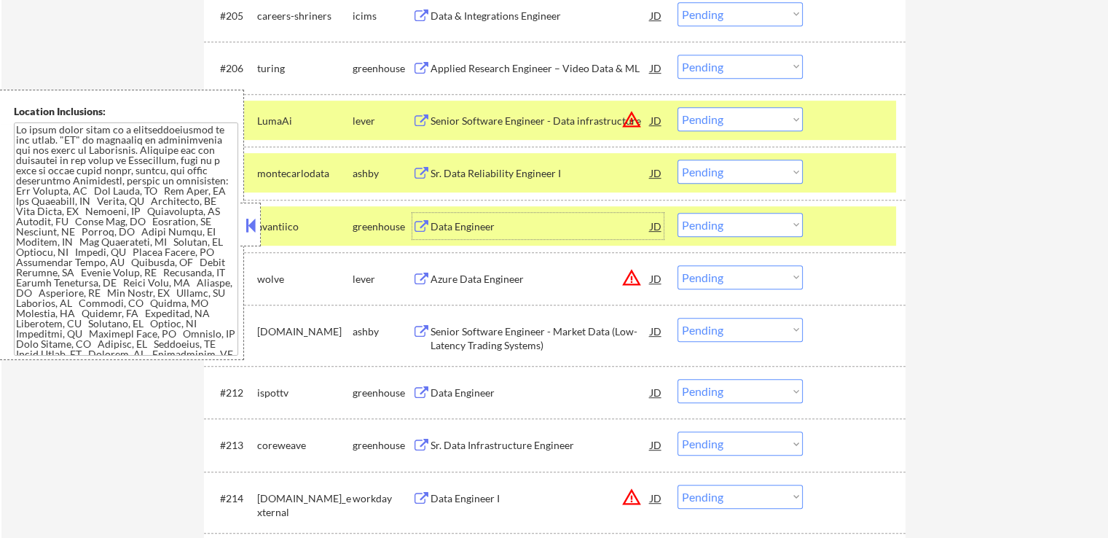
click at [727, 173] on select "Choose an option... Pending Applied Excluded (Questions) Excluded (Expired) Exc…" at bounding box center [739, 172] width 125 height 24
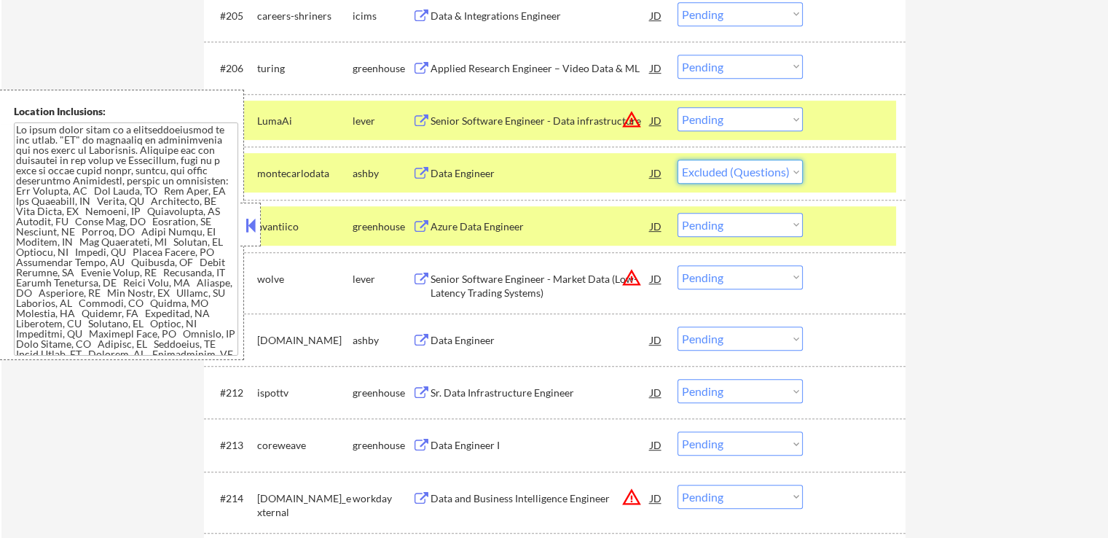
click at [677, 160] on select "Choose an option... Pending Applied Excluded (Questions) Excluded (Expired) Exc…" at bounding box center [739, 172] width 125 height 24
click at [609, 228] on div "Azure Data Engineer" at bounding box center [540, 226] width 220 height 15
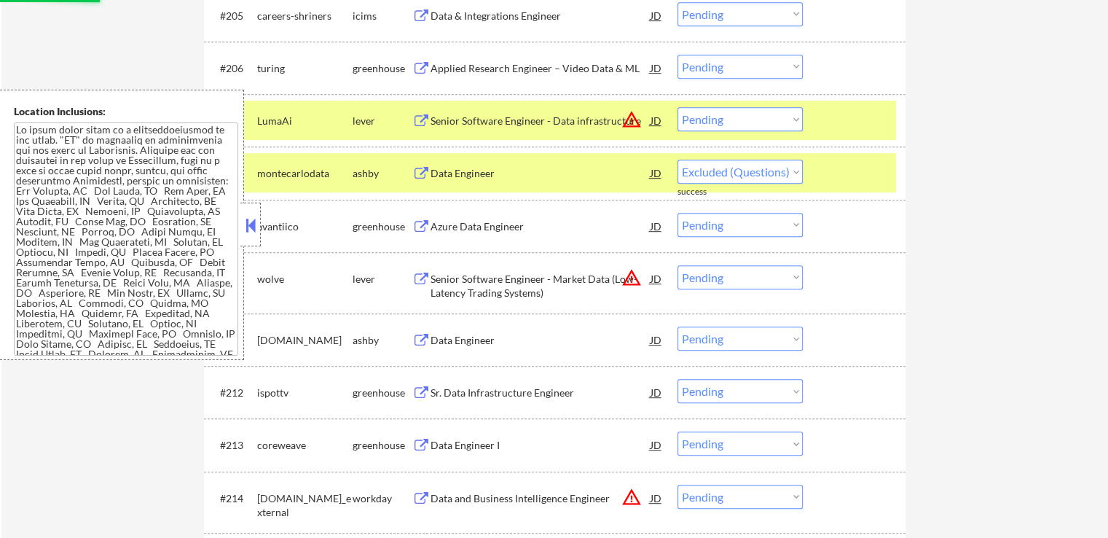
select select ""pending""
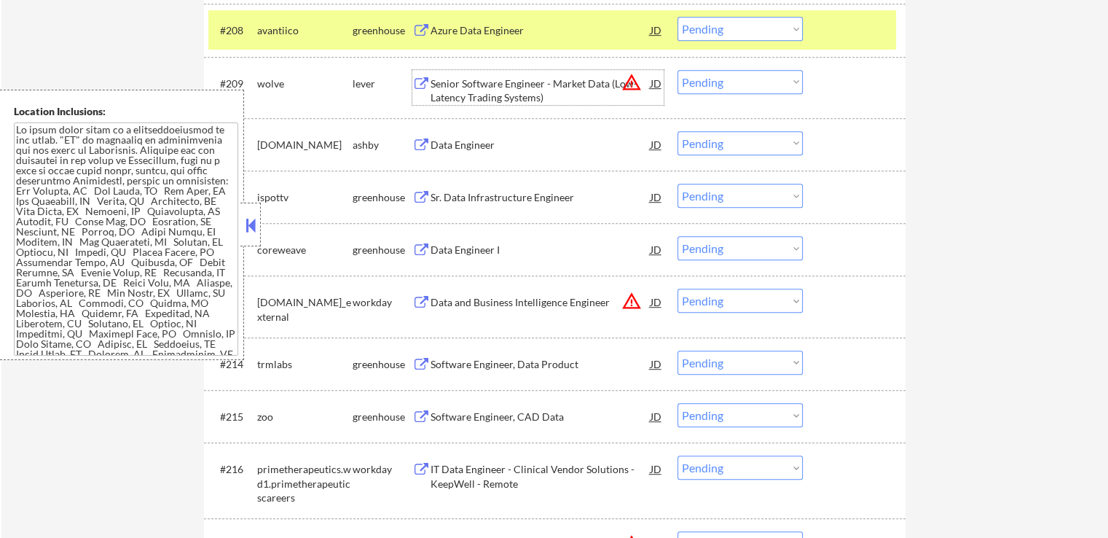
scroll to position [874, 0]
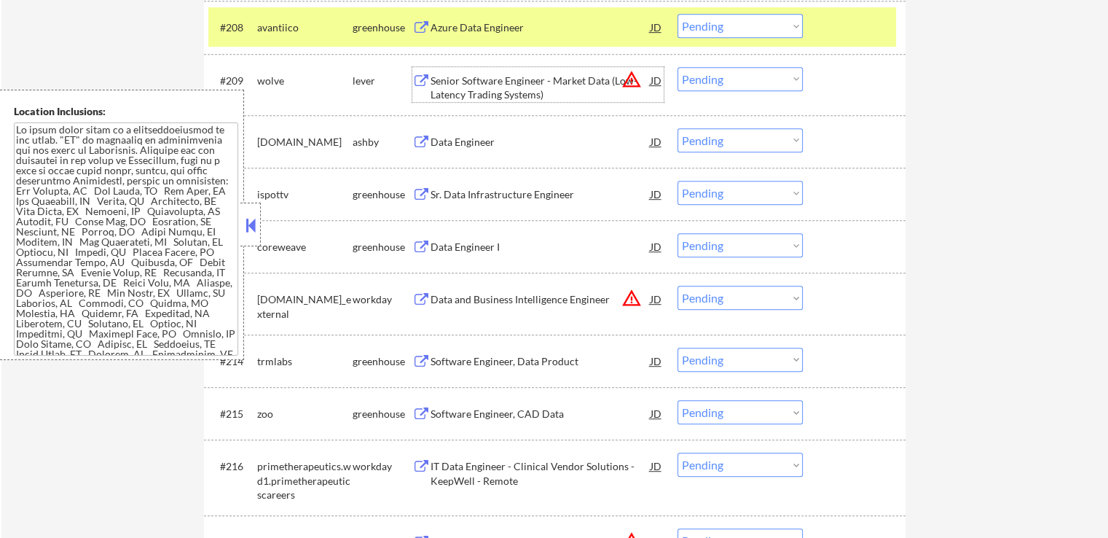
click at [503, 141] on div "Data Engineer" at bounding box center [540, 142] width 220 height 15
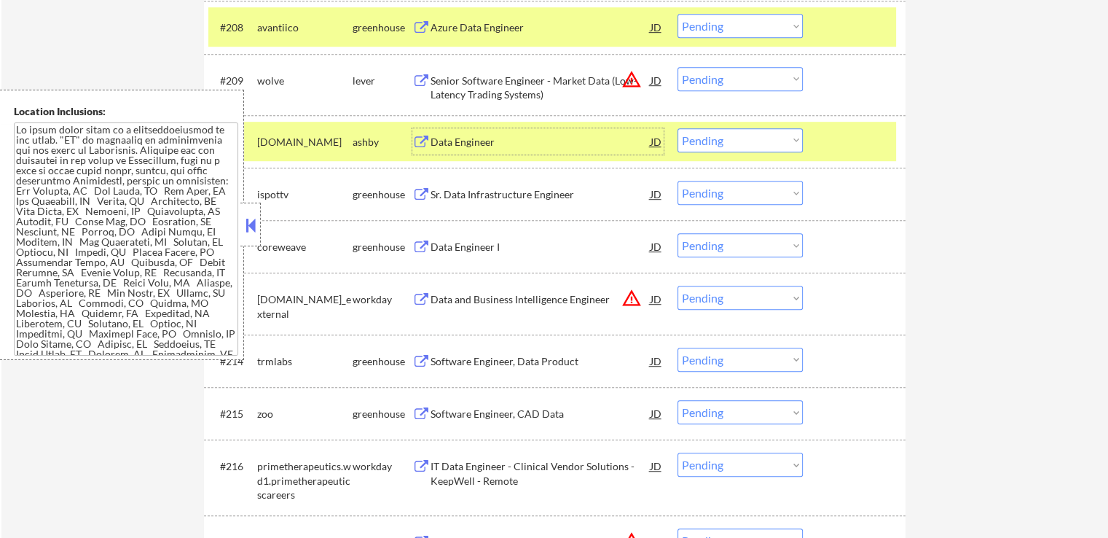
click at [527, 197] on div "Sr. Data Infrastructure Engineer" at bounding box center [540, 194] width 220 height 15
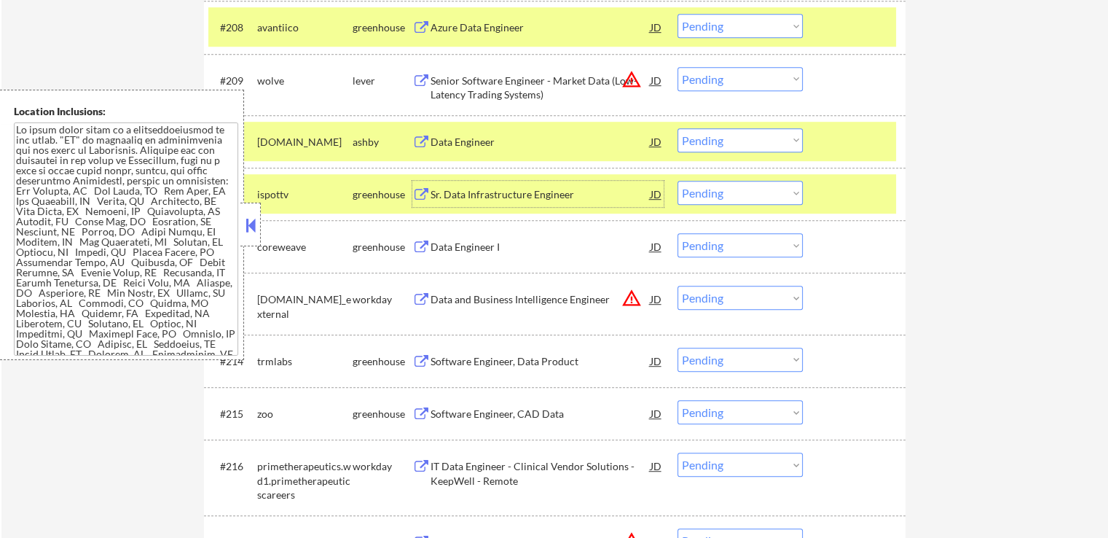
click at [739, 125] on div "#210 [DOMAIN_NAME] [PERSON_NAME] Data Engineer JD warning_amber Choose an optio…" at bounding box center [552, 141] width 688 height 39
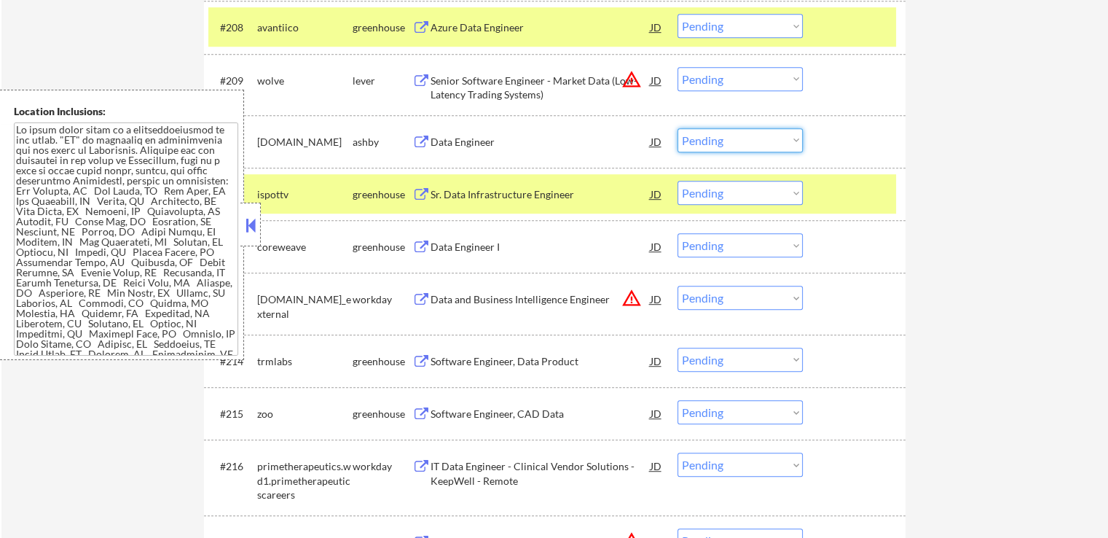
click at [737, 138] on select "Choose an option... Pending Applied Excluded (Questions) Excluded (Expired) Exc…" at bounding box center [739, 140] width 125 height 24
click at [677, 128] on select "Choose an option... Pending Applied Excluded (Questions) Excluded (Expired) Exc…" at bounding box center [739, 140] width 125 height 24
click at [472, 243] on div "Data Engineer I" at bounding box center [540, 247] width 220 height 15
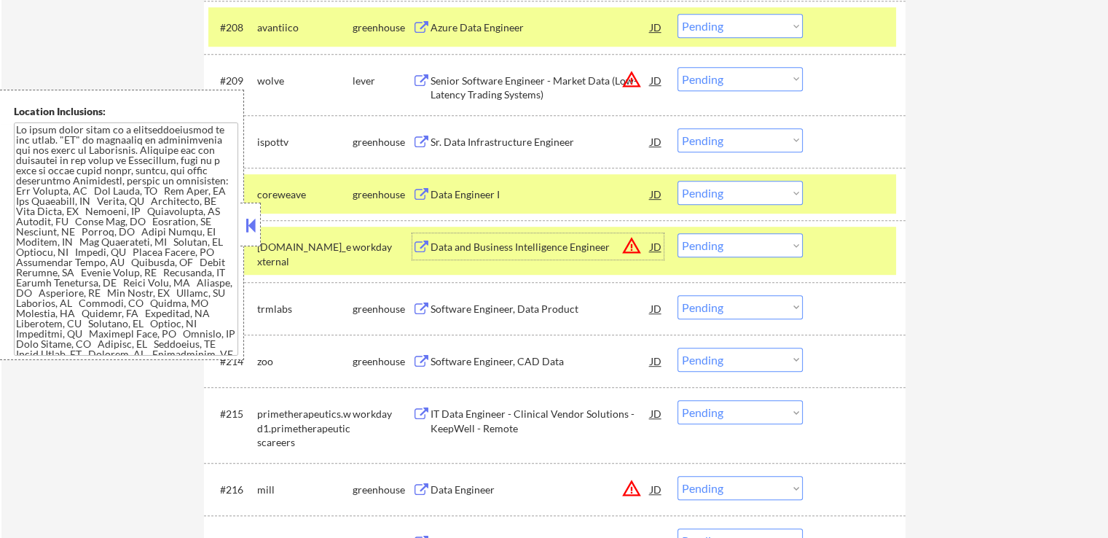
drag, startPoint x: 723, startPoint y: 135, endPoint x: 723, endPoint y: 150, distance: 15.3
click at [723, 141] on select "Choose an option... Pending Applied Excluded (Questions) Excluded (Expired) Exc…" at bounding box center [739, 140] width 125 height 24
click at [677, 128] on select "Choose an option... Pending Applied Excluded (Questions) Excluded (Expired) Exc…" at bounding box center [739, 140] width 125 height 24
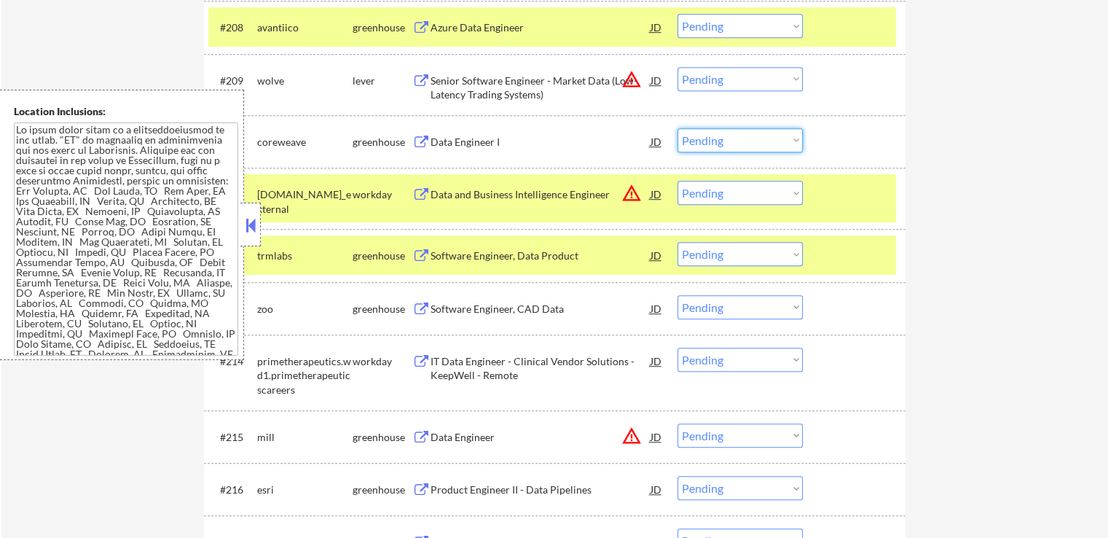
click at [726, 138] on select "Choose an option... Pending Applied Excluded (Questions) Excluded (Expired) Exc…" at bounding box center [739, 140] width 125 height 24
click at [677, 128] on select "Choose an option... Pending Applied Excluded (Questions) Excluded (Expired) Exc…" at bounding box center [739, 140] width 125 height 24
click at [588, 254] on div "Software Engineer, Data Product" at bounding box center [540, 255] width 220 height 15
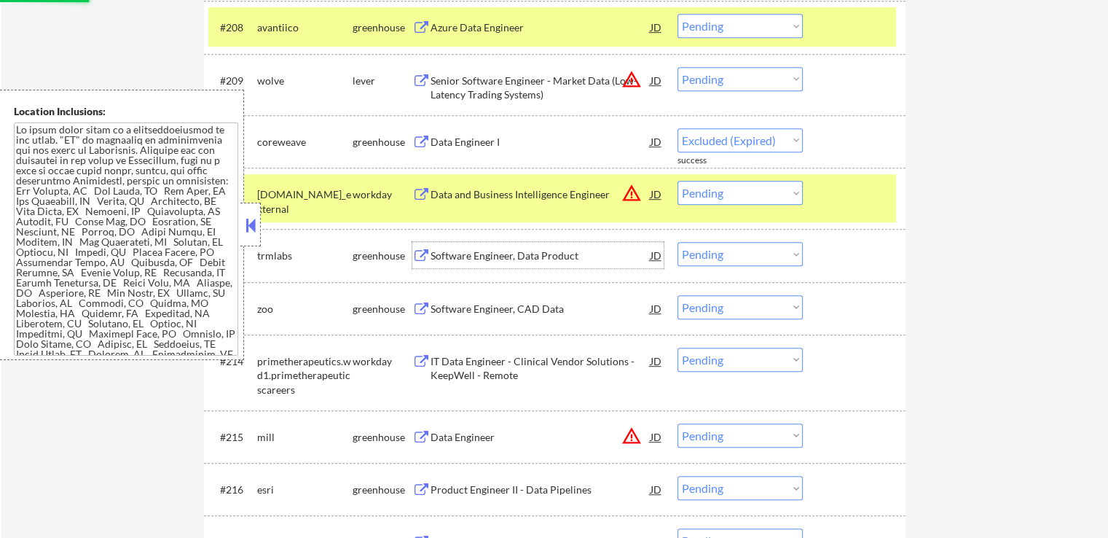
click at [536, 304] on div "Software Engineer, CAD Data" at bounding box center [540, 309] width 220 height 15
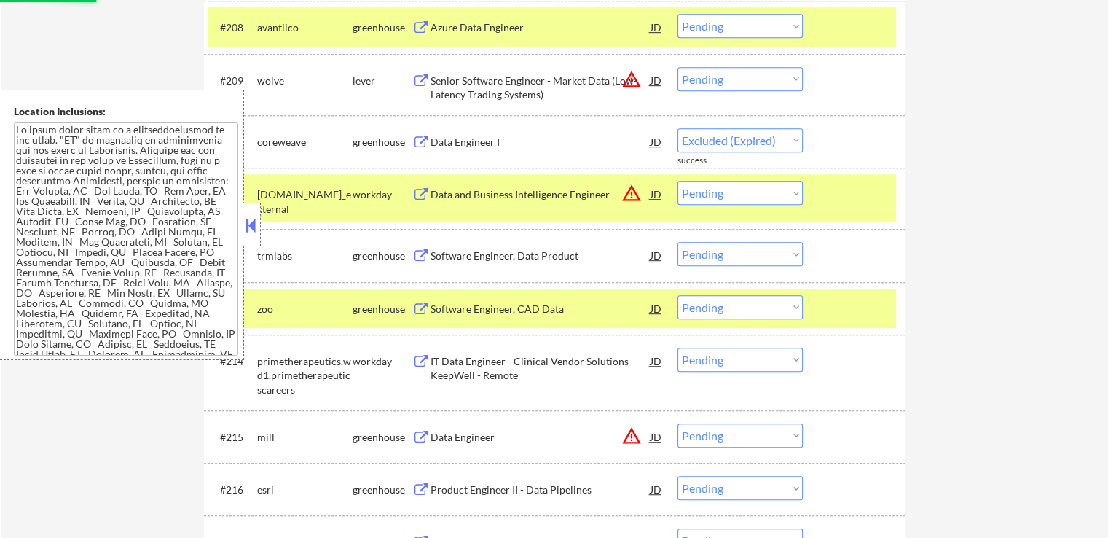
select select ""pending""
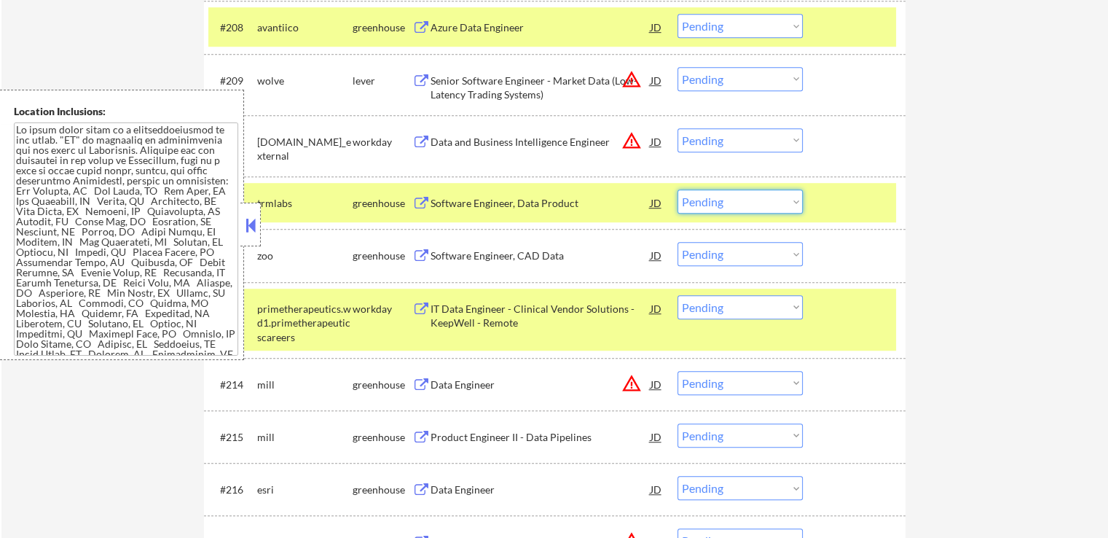
drag, startPoint x: 759, startPoint y: 199, endPoint x: 755, endPoint y: 213, distance: 14.5
click at [757, 203] on select "Choose an option... Pending Applied Excluded (Questions) Excluded (Expired) Exc…" at bounding box center [739, 201] width 125 height 24
click at [677, 189] on select "Choose an option... Pending Applied Excluded (Questions) Excluded (Expired) Exc…" at bounding box center [739, 201] width 125 height 24
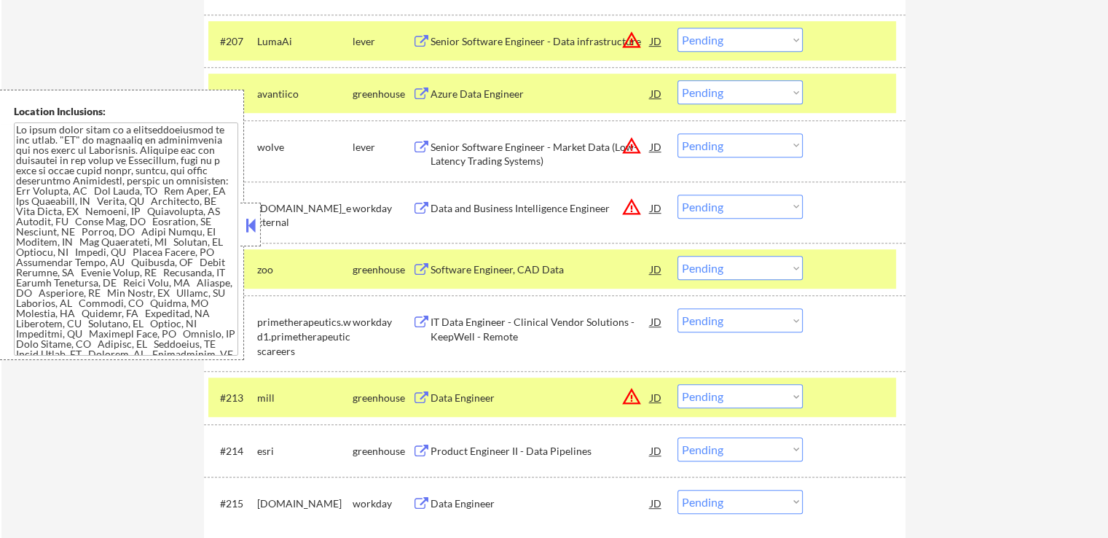
scroll to position [881, 0]
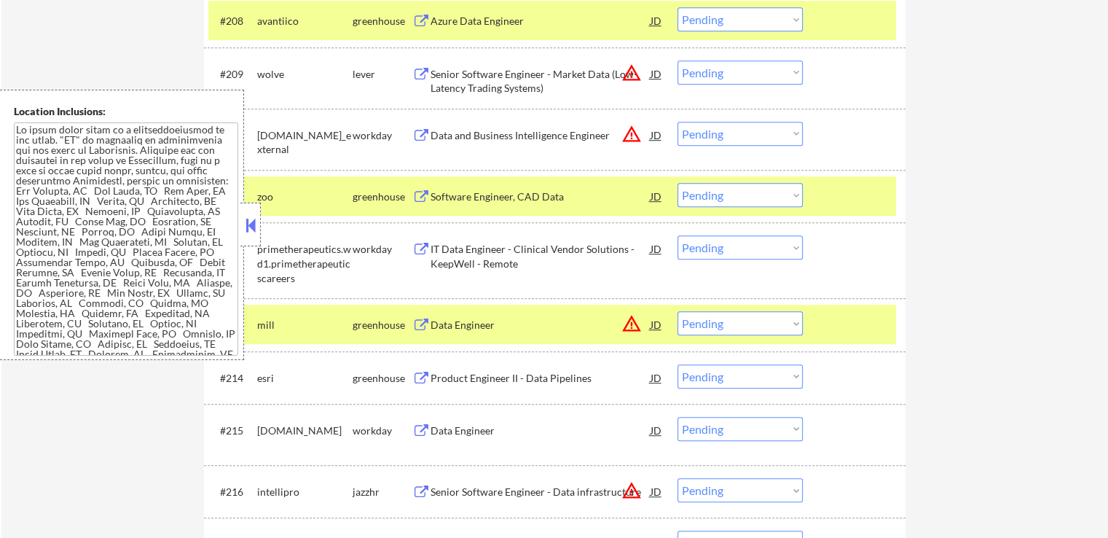
drag, startPoint x: 734, startPoint y: 194, endPoint x: 740, endPoint y: 202, distance: 10.5
click at [734, 194] on select "Choose an option... Pending Applied Excluded (Questions) Excluded (Expired) Exc…" at bounding box center [739, 195] width 125 height 24
click at [677, 183] on select "Choose an option... Pending Applied Excluded (Questions) Excluded (Expired) Exc…" at bounding box center [739, 195] width 125 height 24
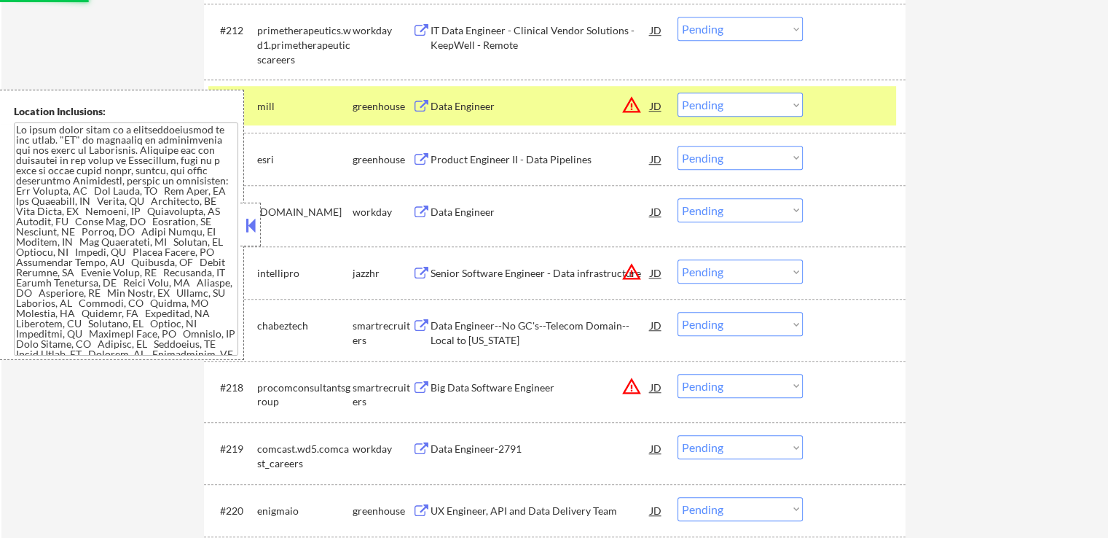
click at [572, 167] on div "Product Engineer II - Data Pipelines" at bounding box center [540, 159] width 220 height 26
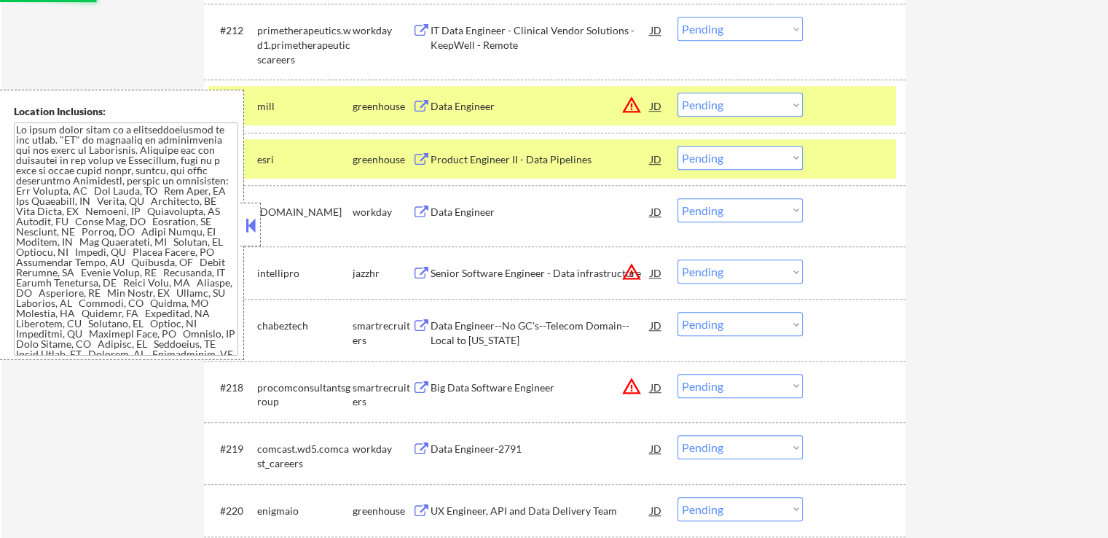
select select ""pending""
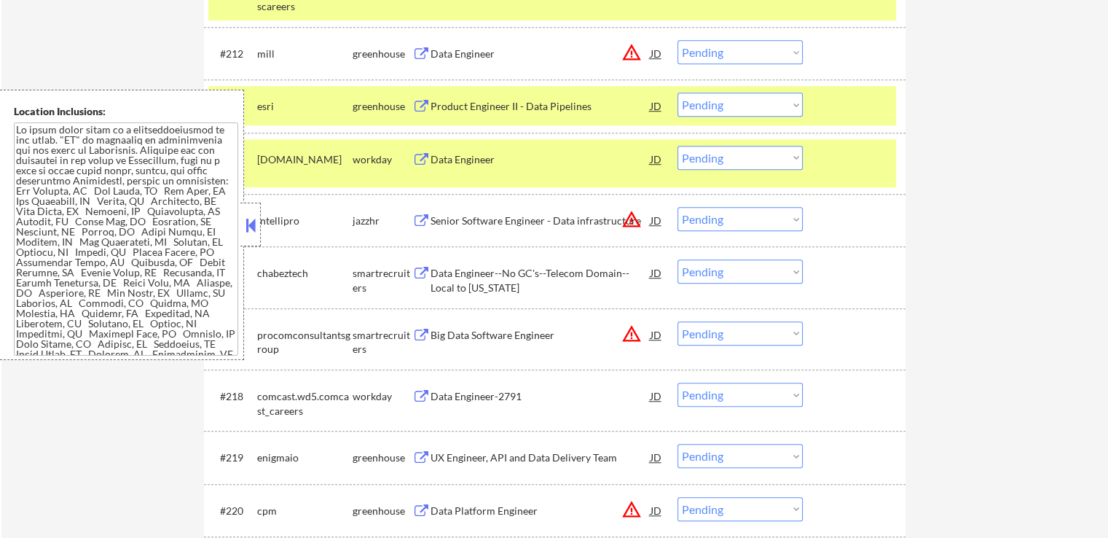
scroll to position [359, 0]
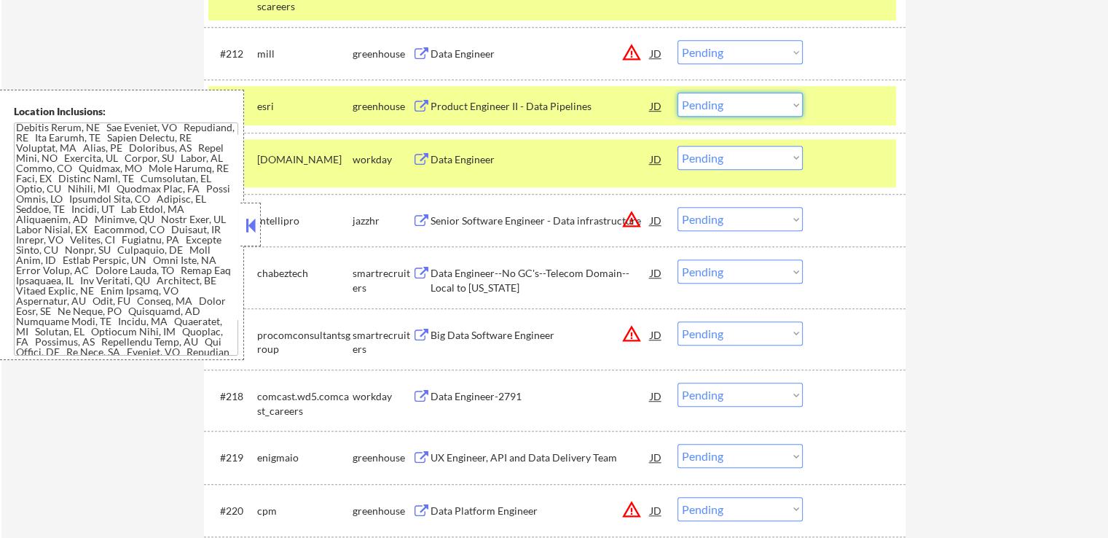
click at [727, 106] on select "Choose an option... Pending Applied Excluded (Questions) Excluded (Expired) Exc…" at bounding box center [739, 105] width 125 height 24
click at [677, 93] on select "Choose an option... Pending Applied Excluded (Questions) Excluded (Expired) Exc…" at bounding box center [739, 105] width 125 height 24
select select ""pending""
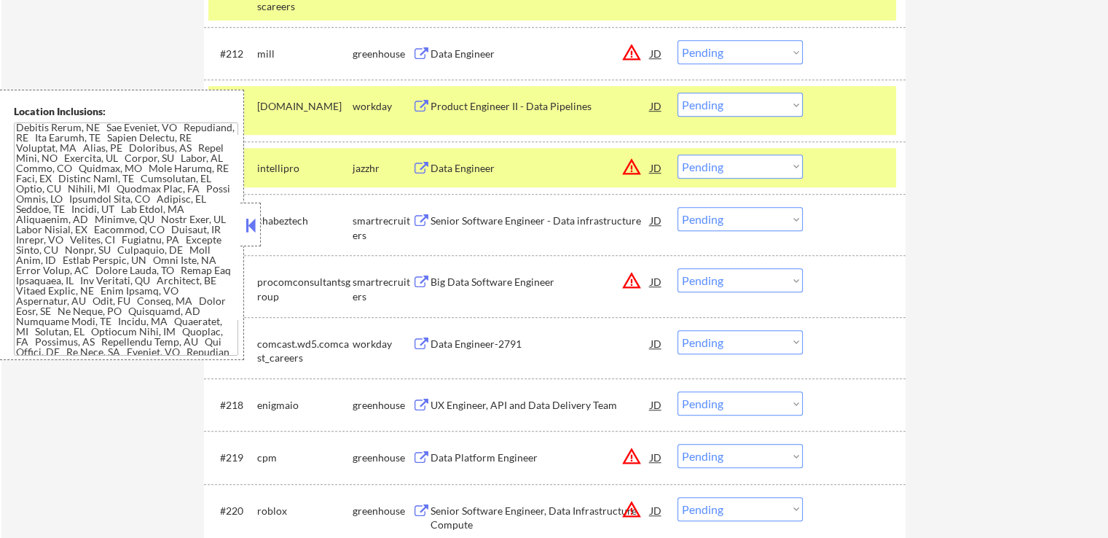
click at [533, 219] on div "Senior Software Engineer - Data infrastructure" at bounding box center [540, 220] width 220 height 15
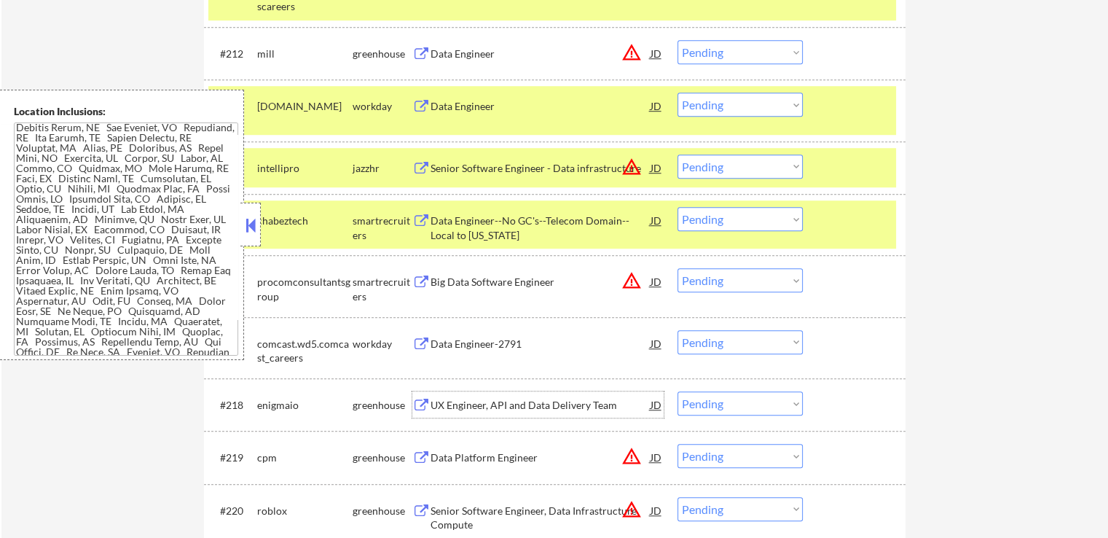
click at [539, 407] on div "UX Engineer, API and Data Delivery Team" at bounding box center [540, 405] width 220 height 15
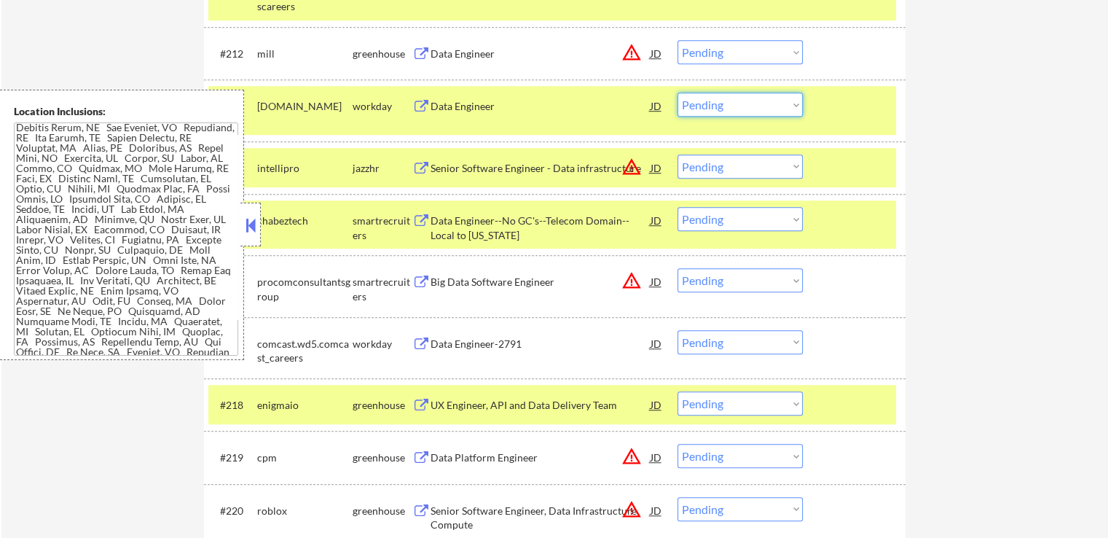
click at [715, 106] on select "Choose an option... Pending Applied Excluded (Questions) Excluded (Expired) Exc…" at bounding box center [739, 105] width 125 height 24
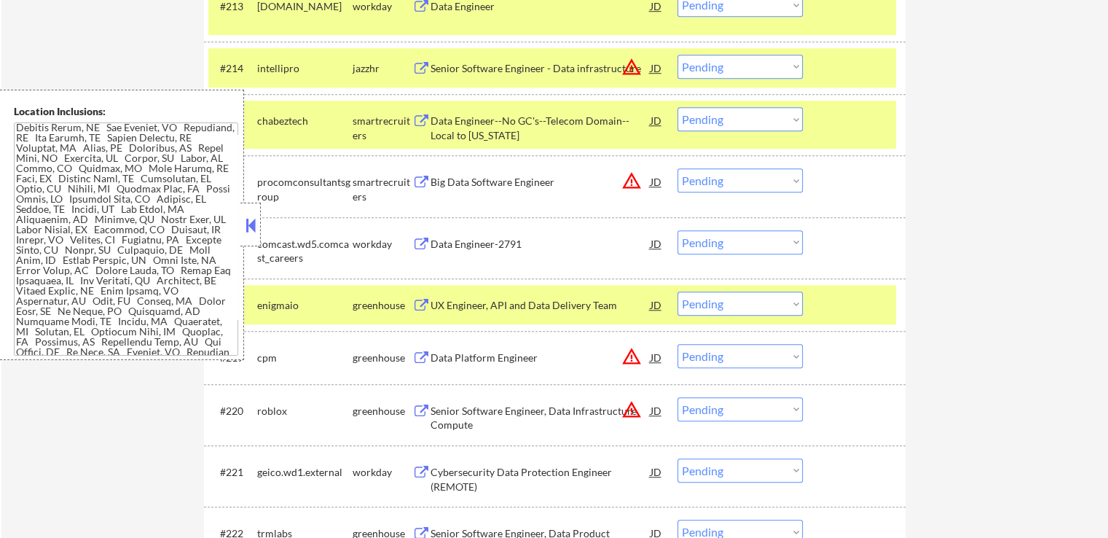
scroll to position [1318, 0]
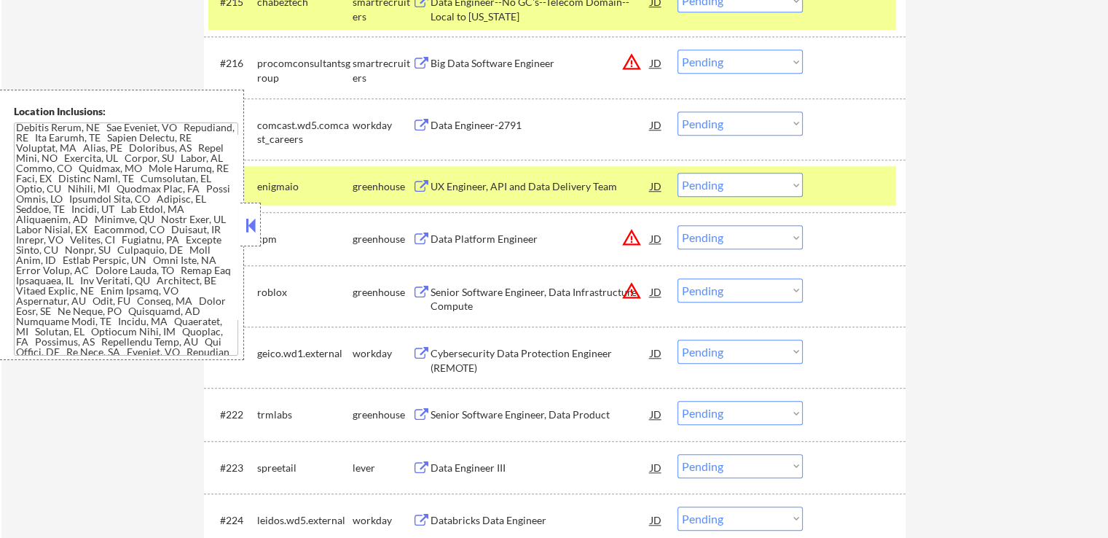
click at [733, 181] on select "Choose an option... Pending Applied Excluded (Questions) Excluded (Expired) Exc…" at bounding box center [739, 185] width 125 height 24
click at [677, 173] on select "Choose an option... Pending Applied Excluded (Questions) Excluded (Expired) Exc…" at bounding box center [739, 185] width 125 height 24
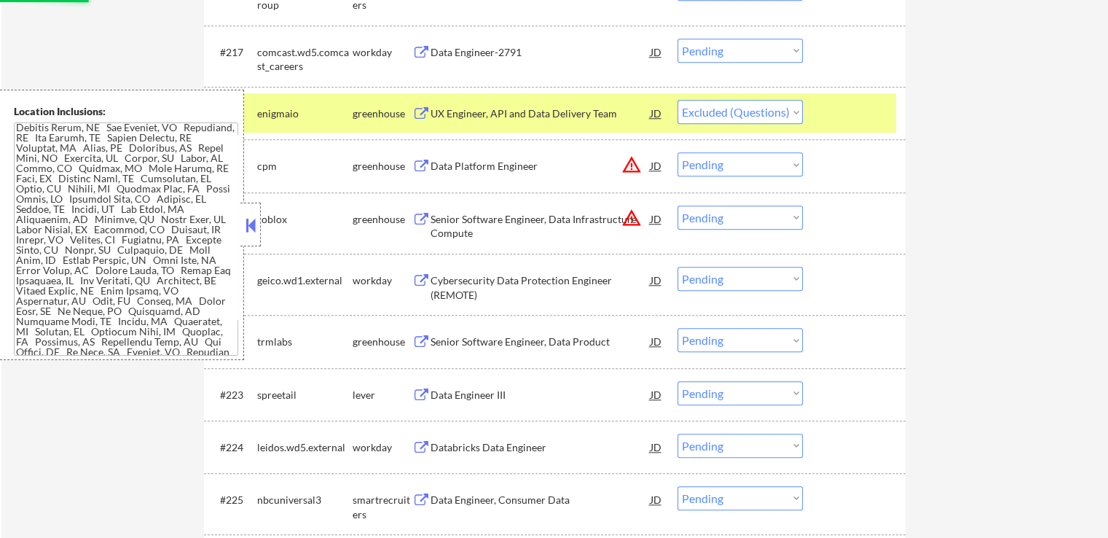
scroll to position [1463, 0]
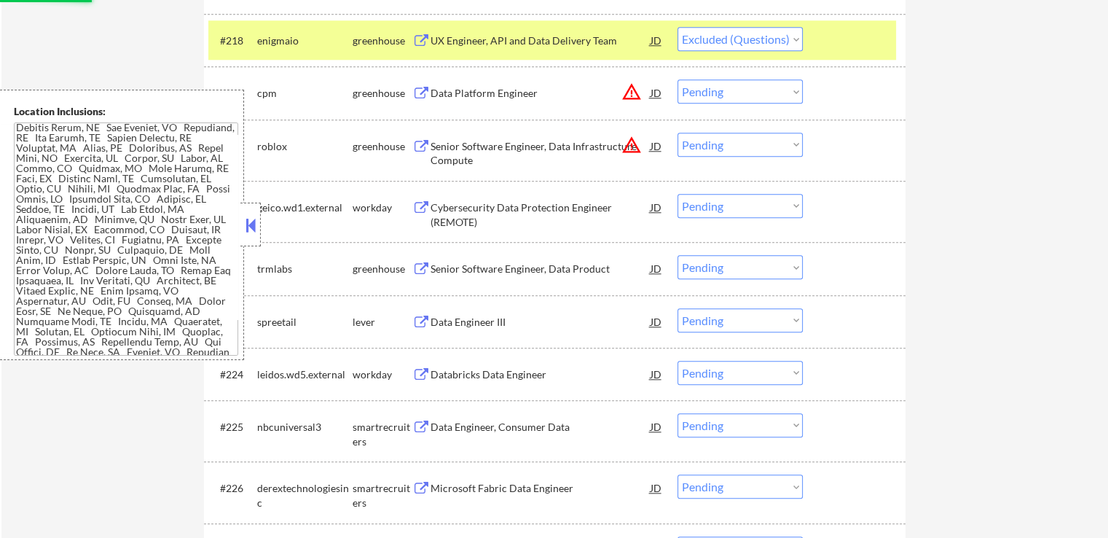
click at [572, 267] on div "Senior Software Engineer, Data Product" at bounding box center [540, 268] width 220 height 15
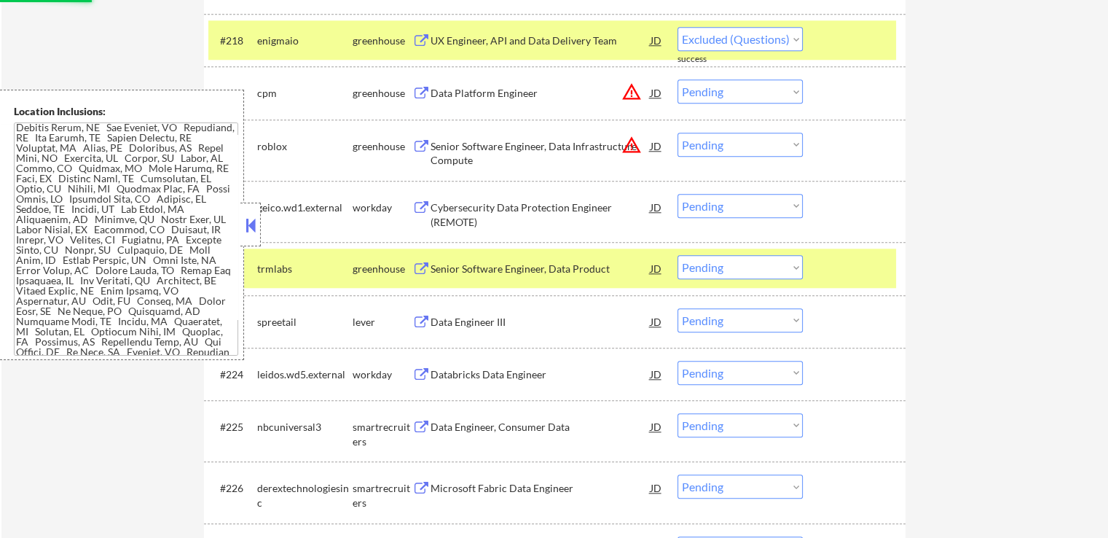
select select ""pending""
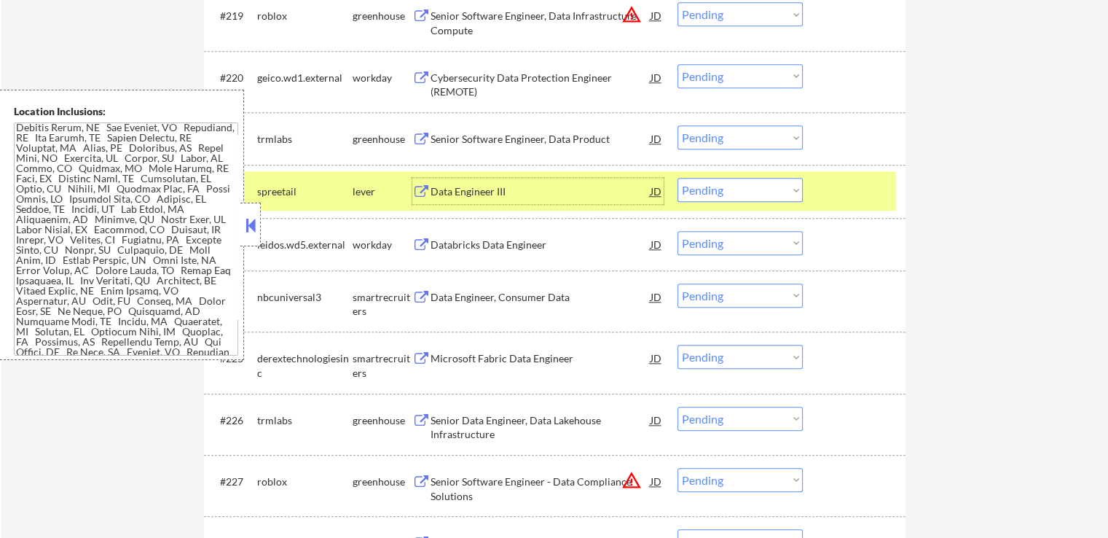
scroll to position [1609, 0]
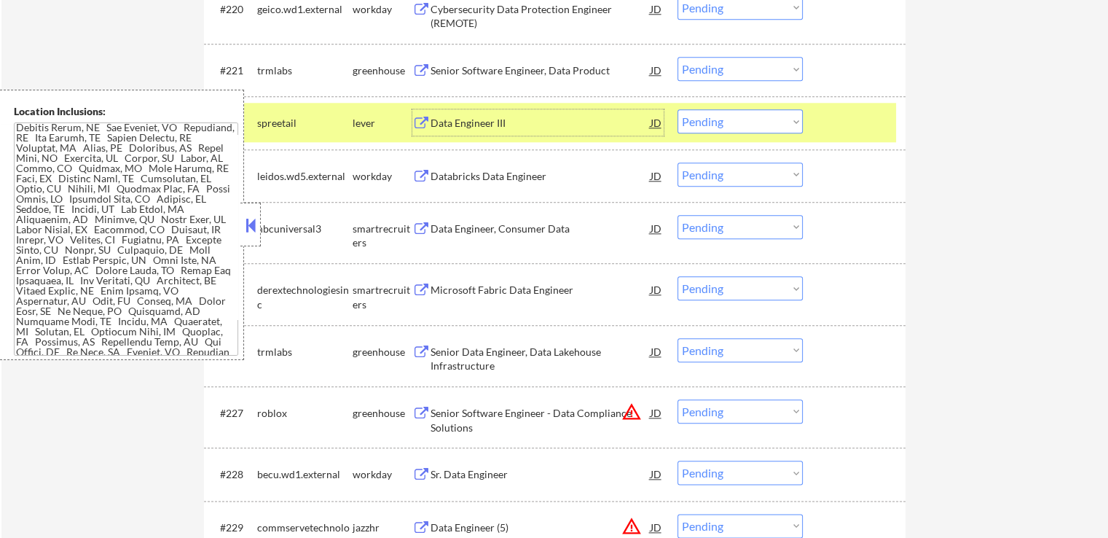
click at [726, 70] on select "Choose an option... Pending Applied Excluded (Questions) Excluded (Expired) Exc…" at bounding box center [739, 69] width 125 height 24
click at [677, 57] on select "Choose an option... Pending Applied Excluded (Questions) Excluded (Expired) Exc…" at bounding box center [739, 69] width 125 height 24
click at [586, 118] on div "Data Engineer III" at bounding box center [540, 123] width 220 height 15
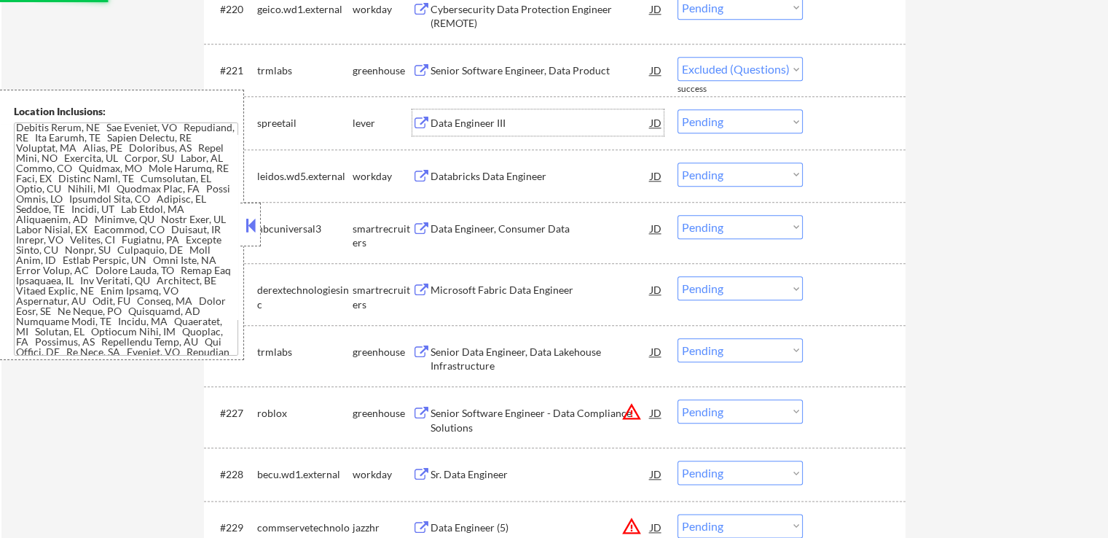
click at [537, 222] on div "Data Engineer, Consumer Data" at bounding box center [540, 228] width 220 height 15
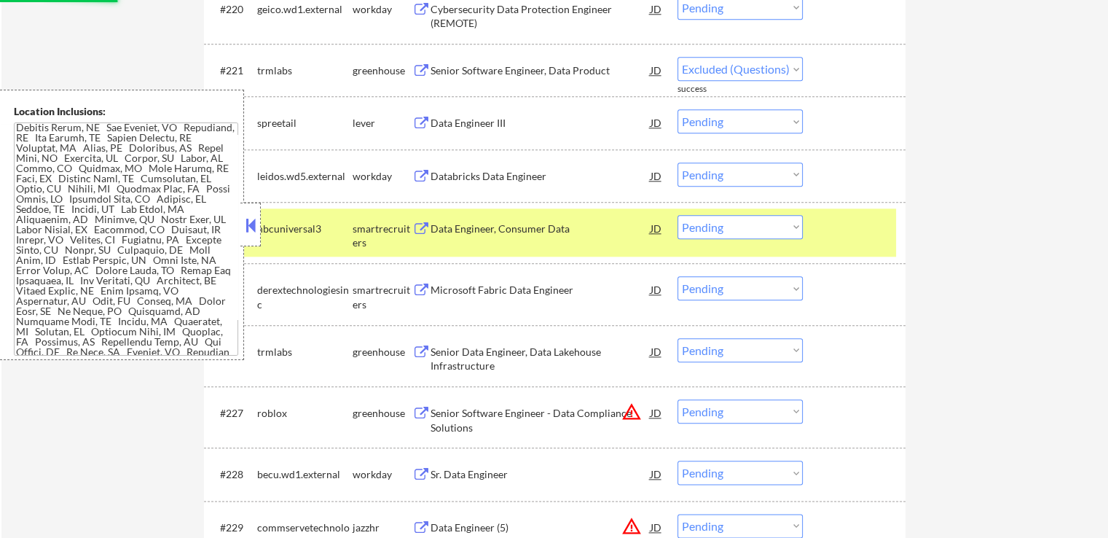
select select ""pending""
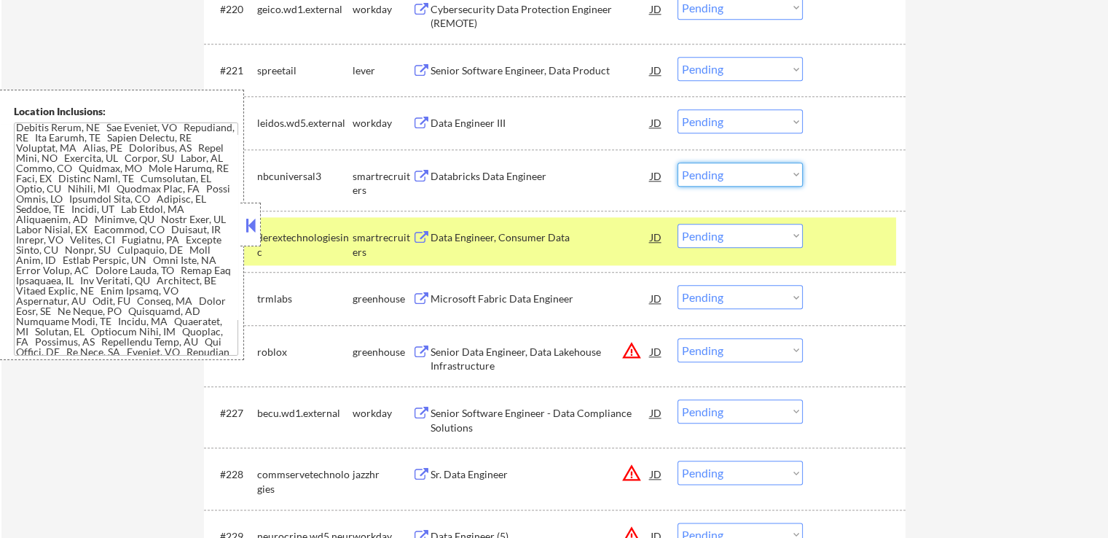
click at [760, 178] on select "Choose an option... Pending Applied Excluded (Questions) Excluded (Expired) Exc…" at bounding box center [739, 174] width 125 height 24
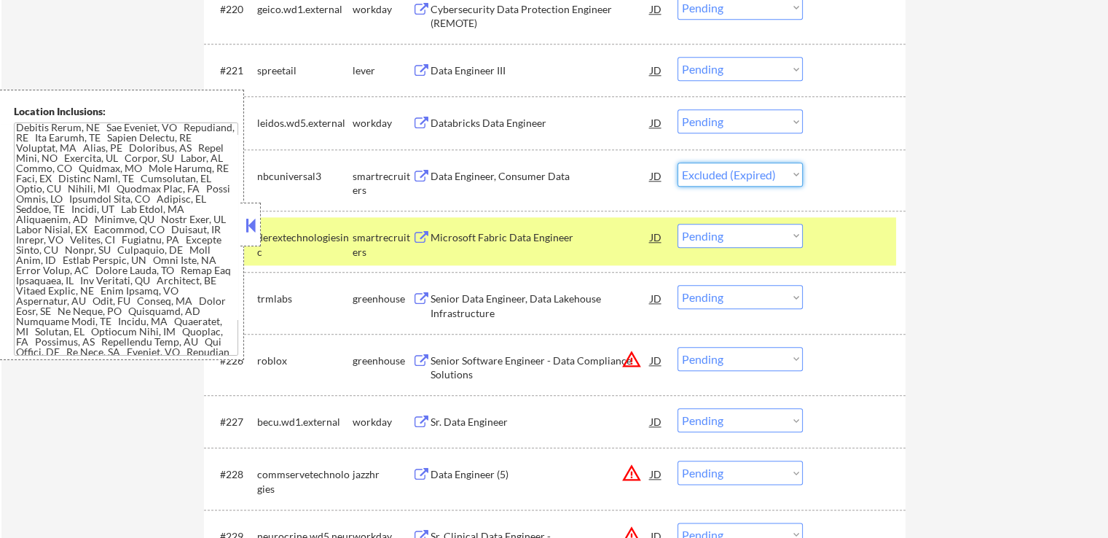
click at [677, 162] on select "Choose an option... Pending Applied Excluded (Questions) Excluded (Expired) Exc…" at bounding box center [739, 174] width 125 height 24
click at [542, 227] on div "Microsoft Fabric Data Engineer" at bounding box center [540, 237] width 220 height 26
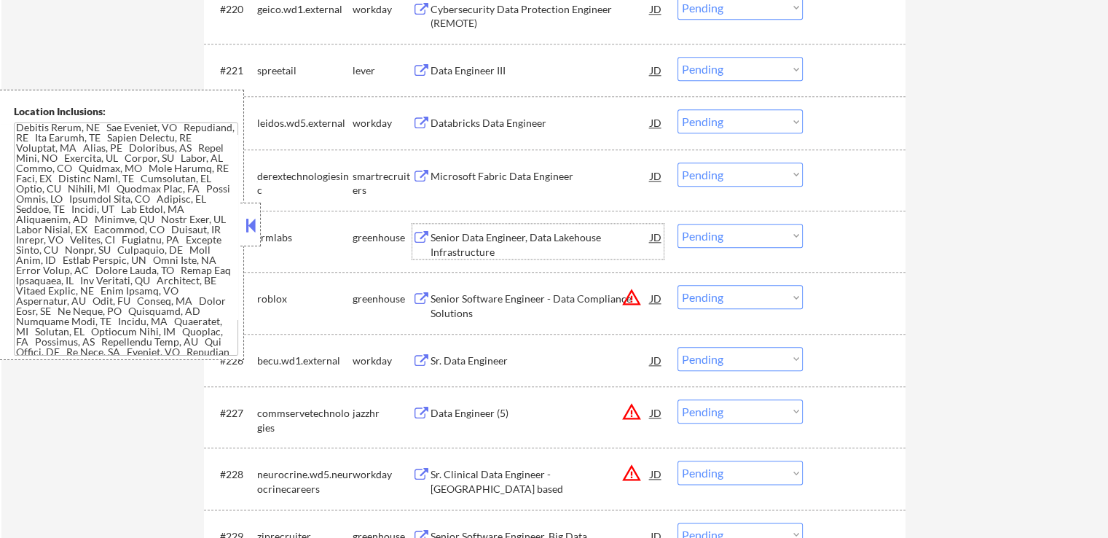
click at [738, 178] on select "Choose an option... Pending Applied Excluded (Questions) Excluded (Expired) Exc…" at bounding box center [739, 174] width 125 height 24
click at [677, 162] on select "Choose an option... Pending Applied Excluded (Questions) Excluded (Expired) Exc…" at bounding box center [739, 174] width 125 height 24
click at [539, 245] on div "Senior Data Engineer, Data Lakehouse Infrastructure" at bounding box center [540, 244] width 220 height 28
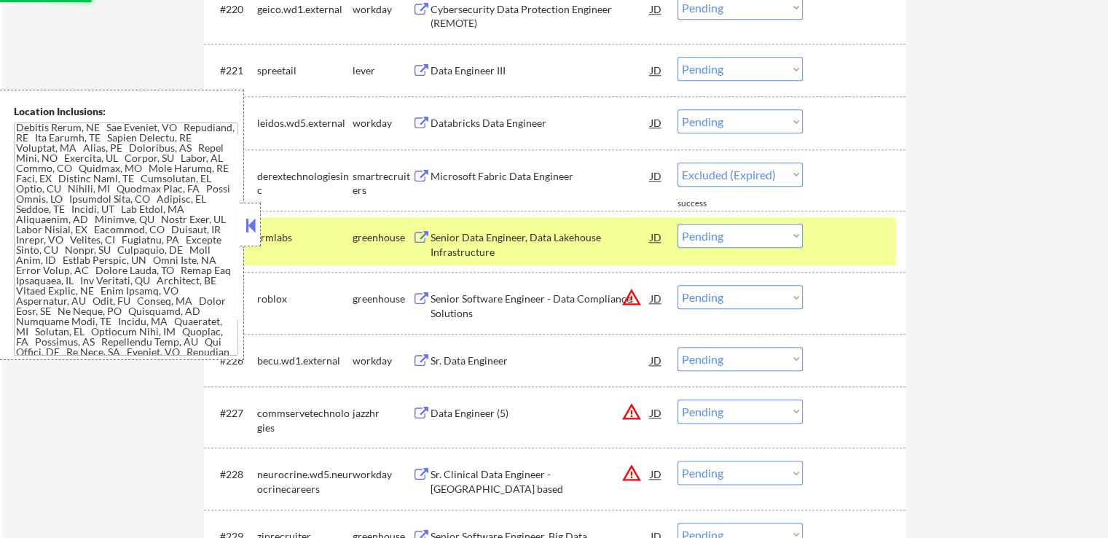
select select ""pending""
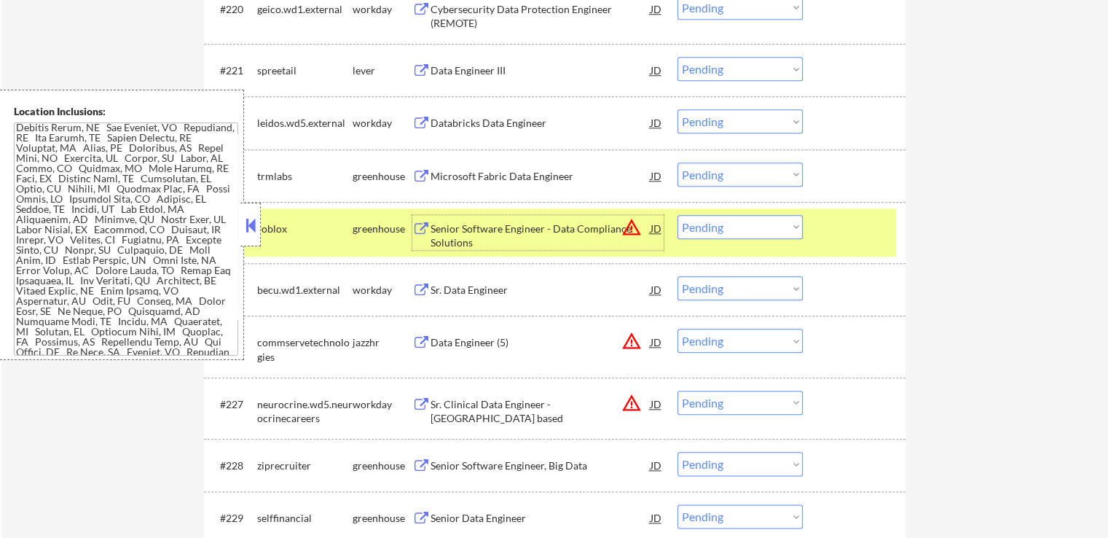
click at [733, 65] on select "Choose an option... Pending Applied Excluded (Questions) Excluded (Expired) Exc…" at bounding box center [739, 69] width 125 height 24
click at [677, 57] on select "Choose an option... Pending Applied Excluded (Questions) Excluded (Expired) Exc…" at bounding box center [739, 69] width 125 height 24
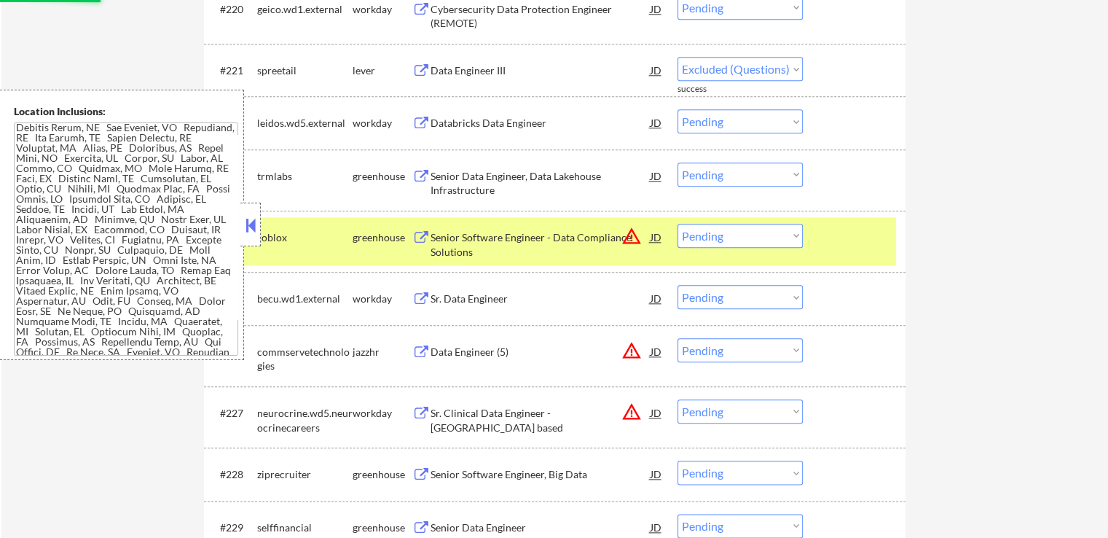
select select ""pending""
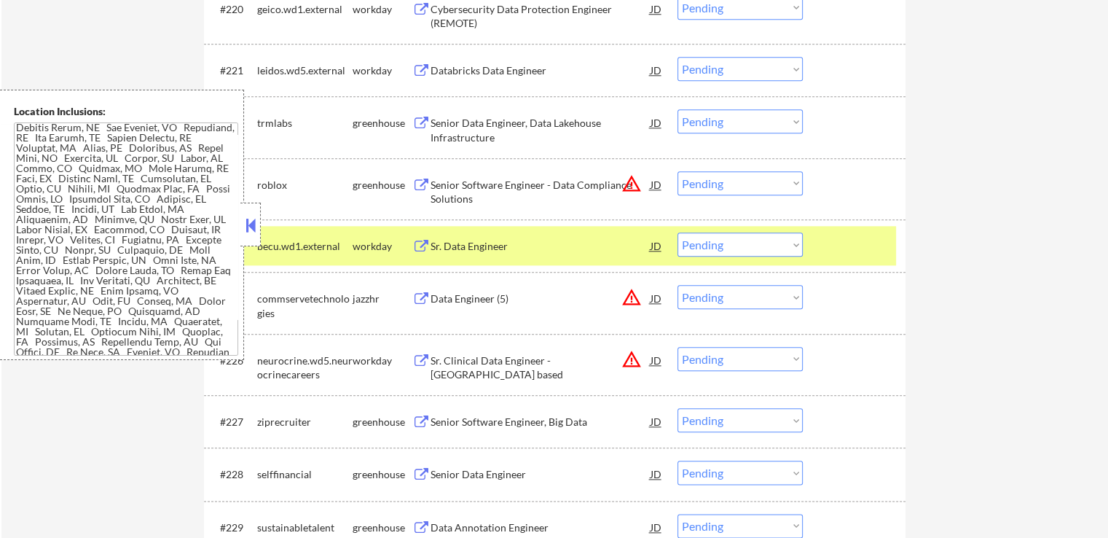
scroll to position [1536, 0]
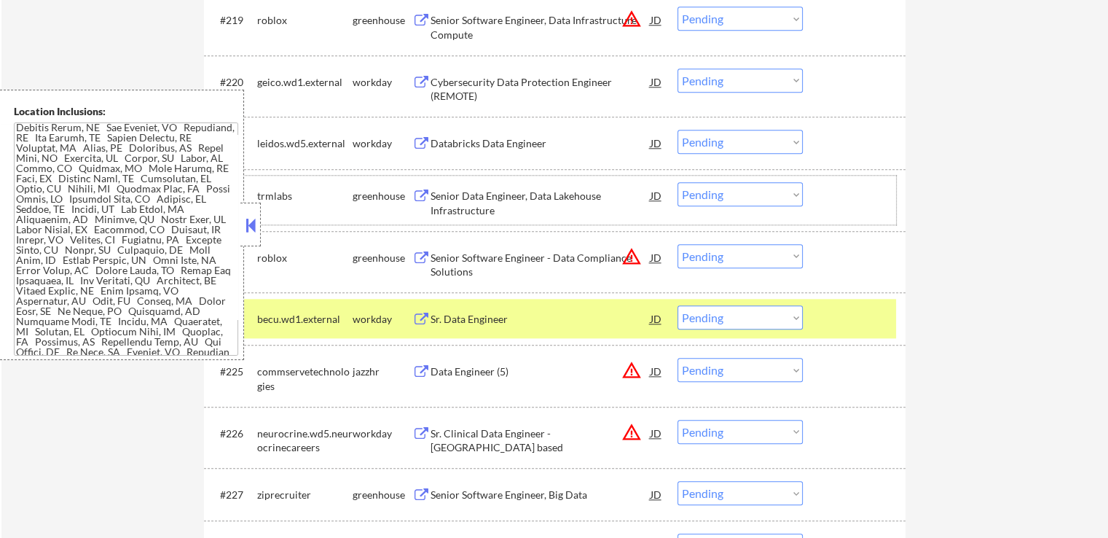
click at [715, 180] on div "#222 trmlabs greenhouse Senior Data Engineer, Data Lakehouse Infrastructure JD …" at bounding box center [552, 200] width 688 height 48
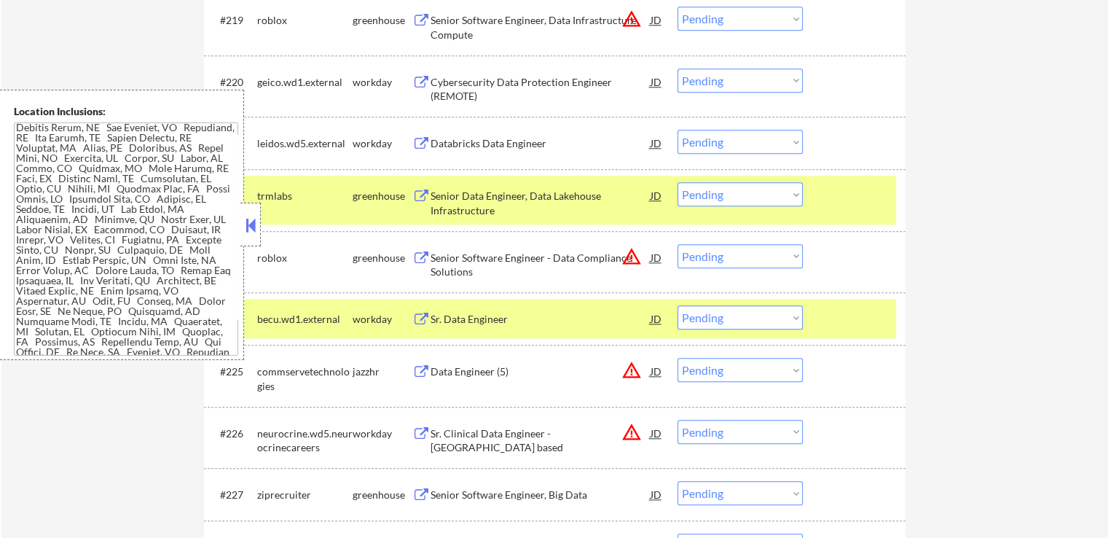
drag, startPoint x: 726, startPoint y: 200, endPoint x: 733, endPoint y: 204, distance: 8.1
click at [726, 200] on select "Choose an option... Pending Applied Excluded (Questions) Excluded (Expired) Exc…" at bounding box center [739, 194] width 125 height 24
click at [677, 182] on select "Choose an option... Pending Applied Excluded (Questions) Excluded (Expired) Exc…" at bounding box center [739, 194] width 125 height 24
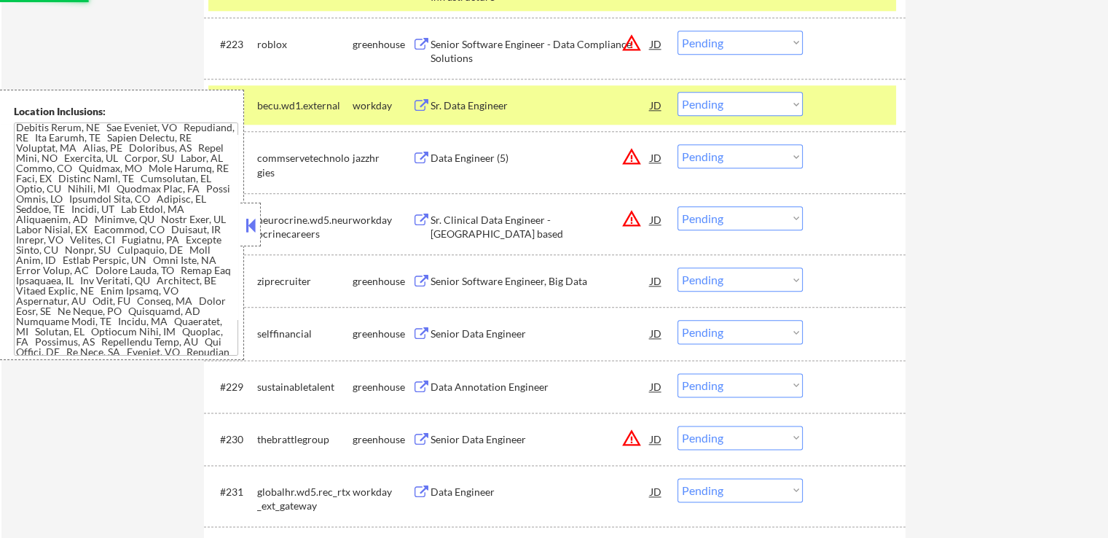
scroll to position [1827, 0]
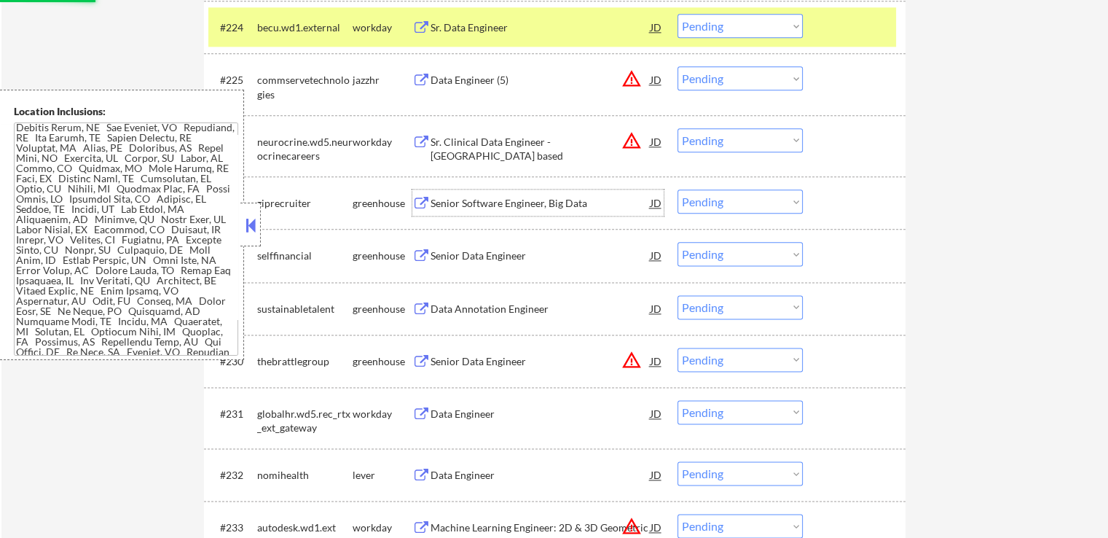
click at [541, 210] on div "Senior Software Engineer, Big Data" at bounding box center [540, 202] width 220 height 26
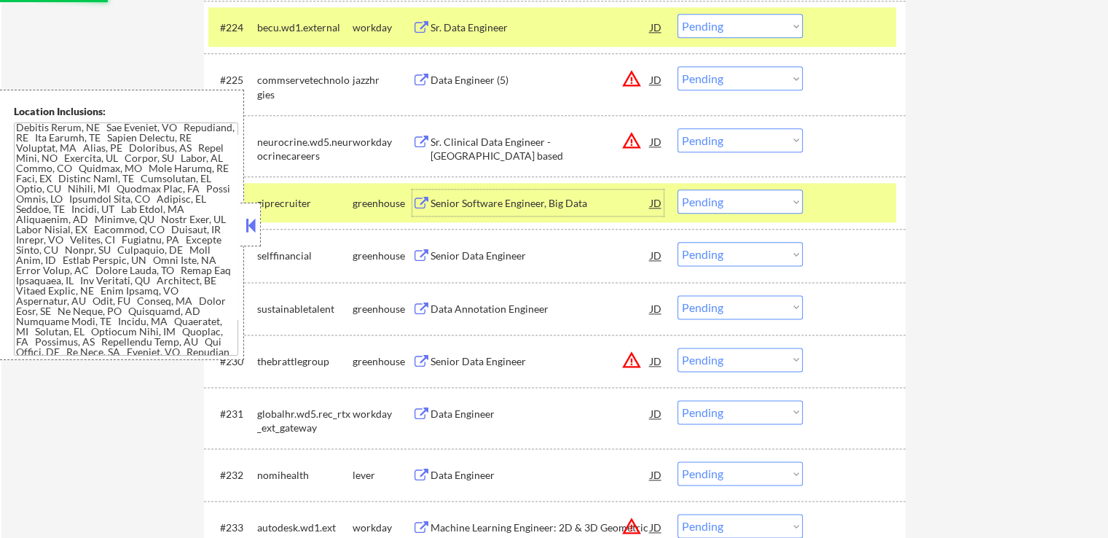
select select ""pending""
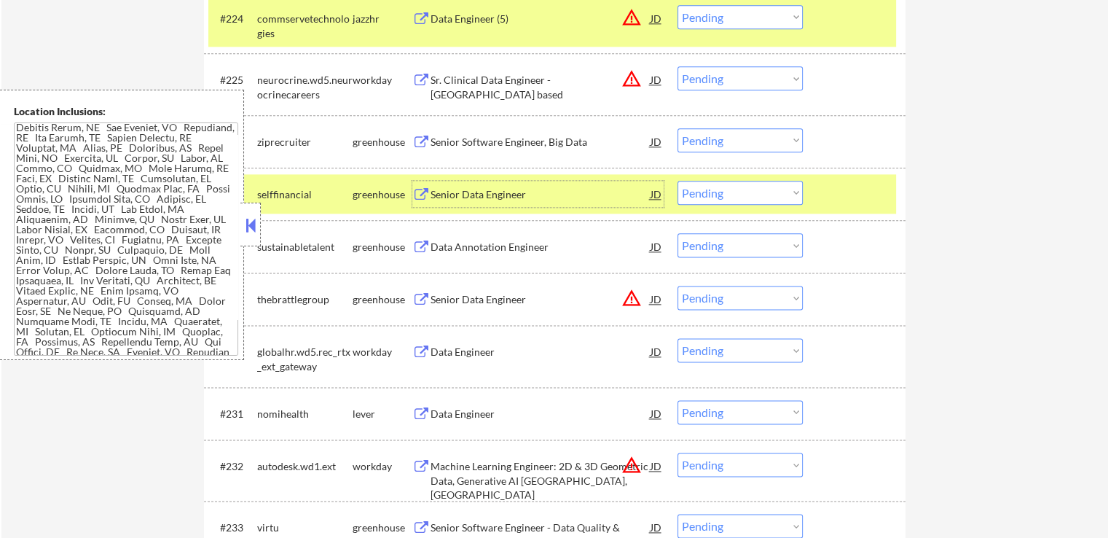
click at [531, 189] on div "Senior Data Engineer" at bounding box center [540, 194] width 220 height 15
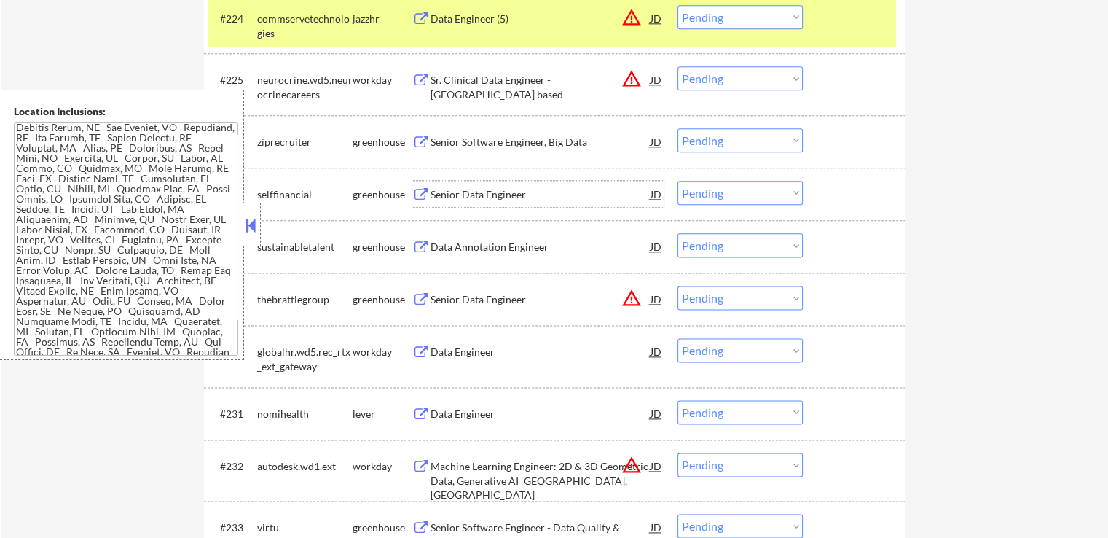
click at [490, 197] on div "Senior Data Engineer" at bounding box center [540, 194] width 220 height 15
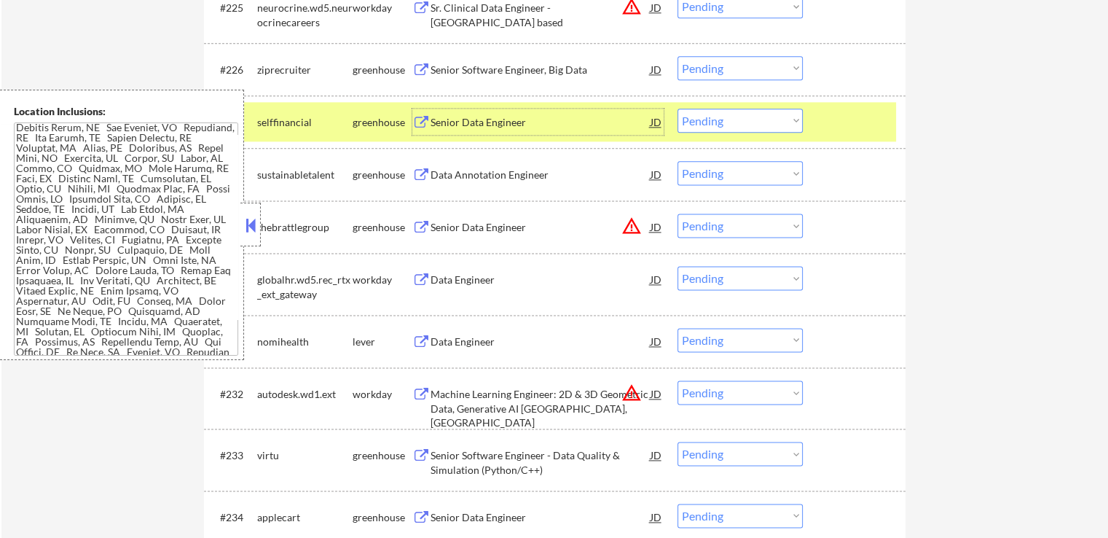
scroll to position [1900, 0]
click at [540, 171] on div "Data Annotation Engineer" at bounding box center [540, 174] width 220 height 15
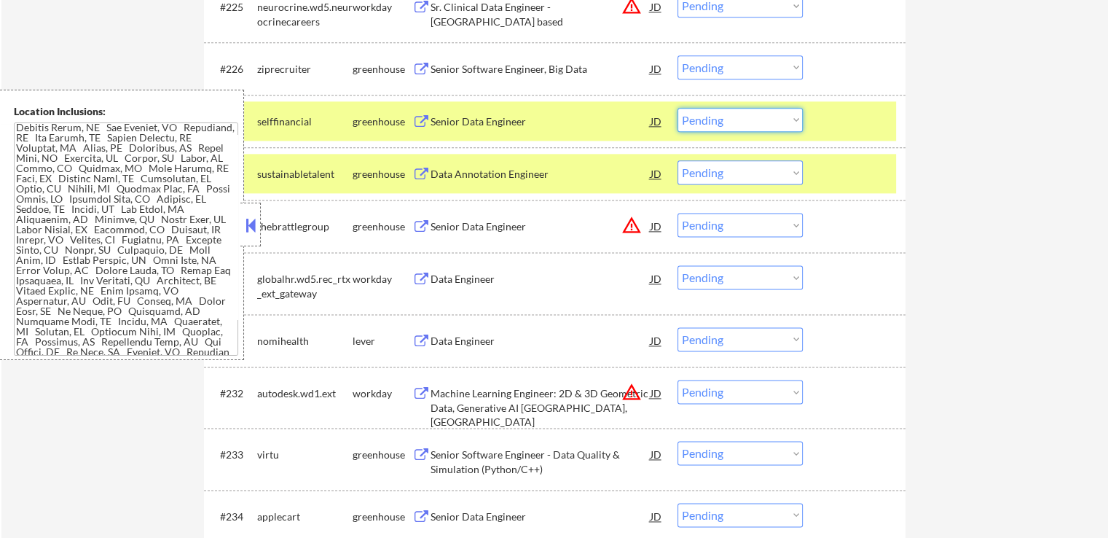
drag, startPoint x: 752, startPoint y: 117, endPoint x: 737, endPoint y: 129, distance: 19.2
click at [752, 117] on select "Choose an option... Pending Applied Excluded (Questions) Excluded (Expired) Exc…" at bounding box center [739, 120] width 125 height 24
click at [677, 108] on select "Choose an option... Pending Applied Excluded (Questions) Excluded (Expired) Exc…" at bounding box center [739, 120] width 125 height 24
click at [530, 178] on div "Data Annotation Engineer" at bounding box center [540, 174] width 220 height 15
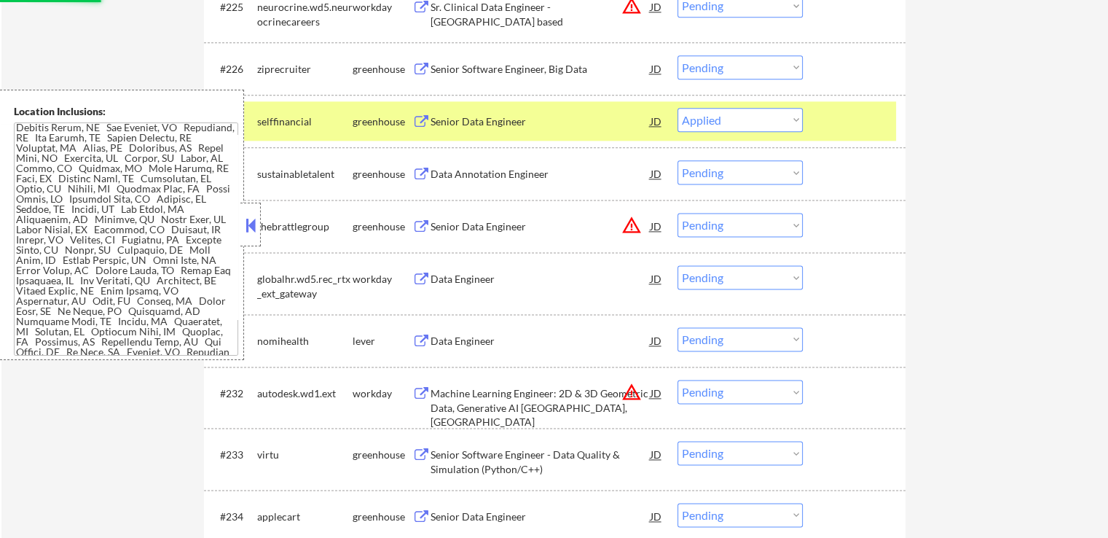
select select ""pending""
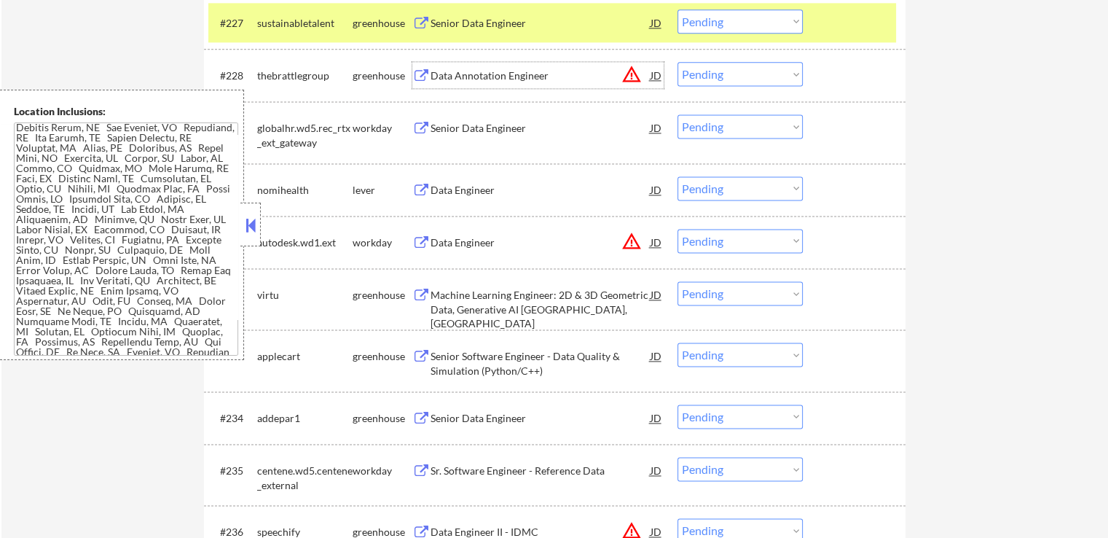
scroll to position [2119, 0]
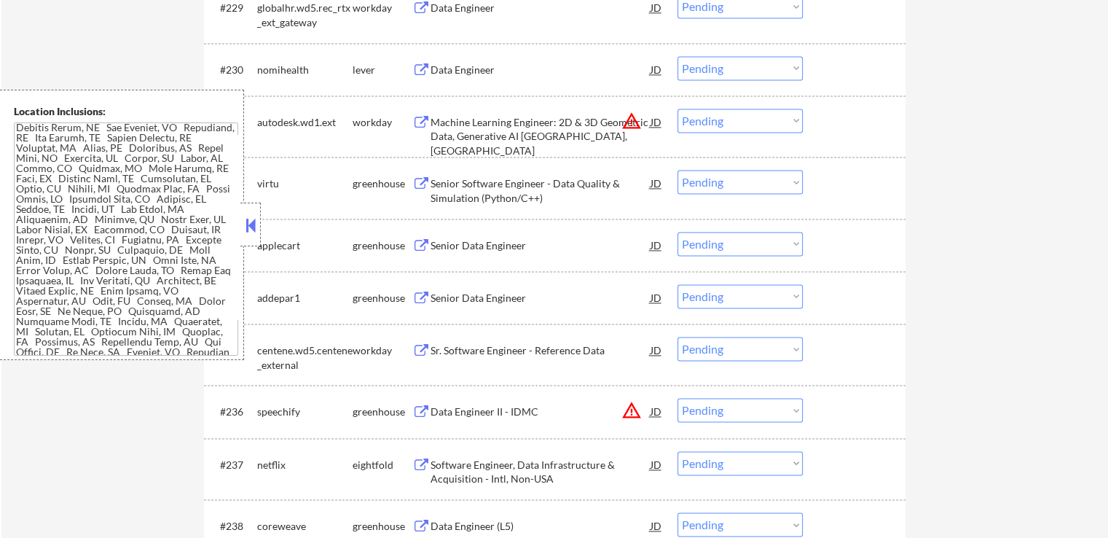
click at [489, 74] on div "Data Engineer" at bounding box center [540, 70] width 220 height 15
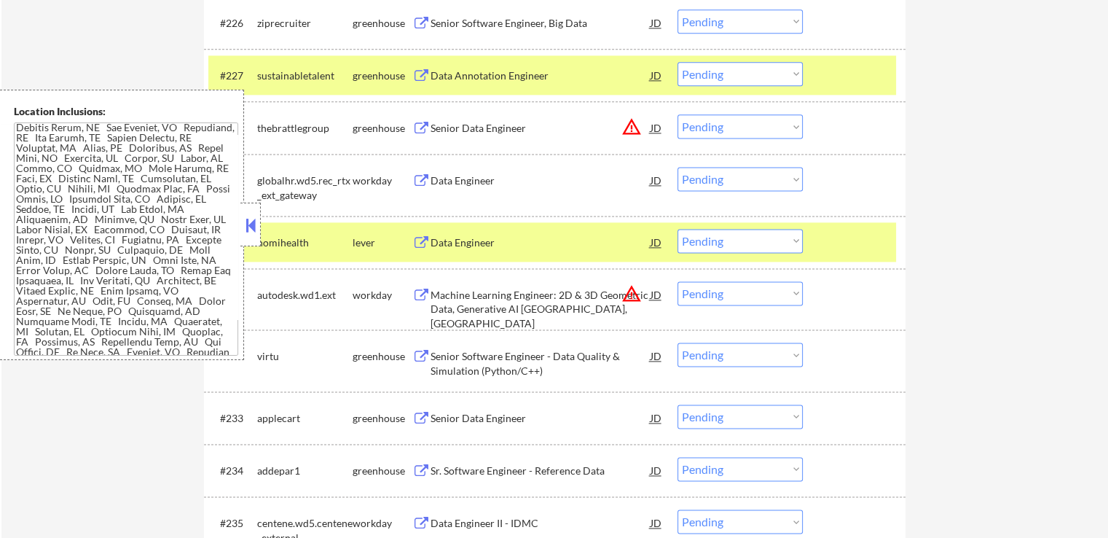
scroll to position [1992, 0]
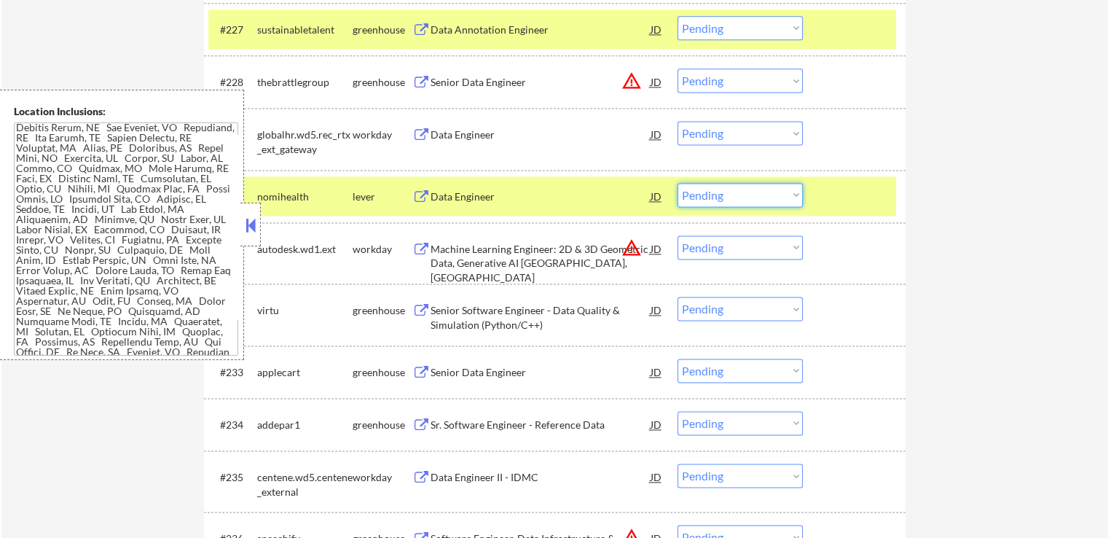
drag, startPoint x: 716, startPoint y: 189, endPoint x: 711, endPoint y: 199, distance: 10.8
click at [715, 189] on select "Choose an option... Pending Applied Excluded (Questions) Excluded (Expired) Exc…" at bounding box center [739, 195] width 125 height 24
click at [677, 183] on select "Choose an option... Pending Applied Excluded (Questions) Excluded (Expired) Exc…" at bounding box center [739, 195] width 125 height 24
select select ""pending""
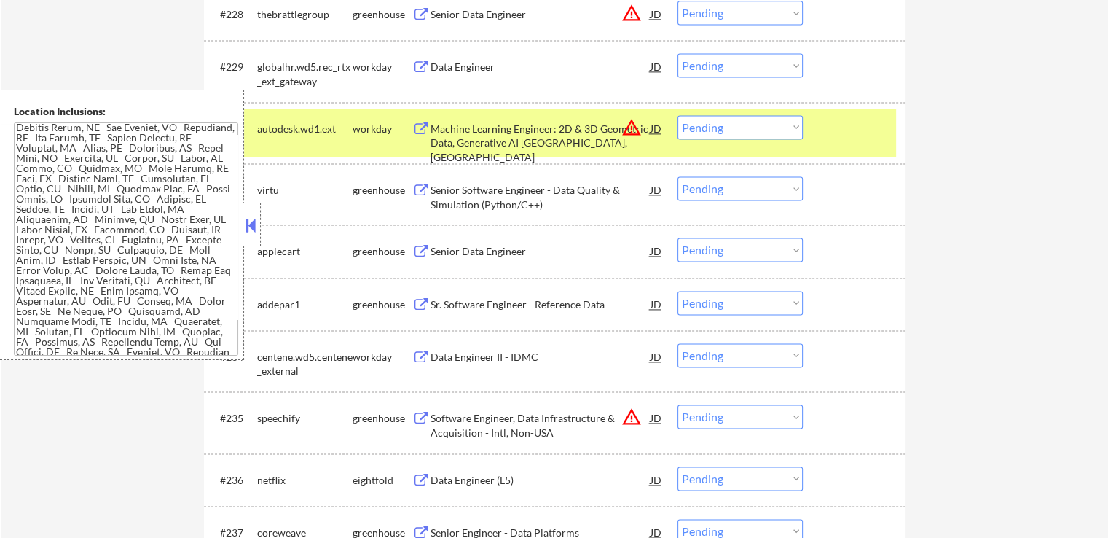
scroll to position [2138, 0]
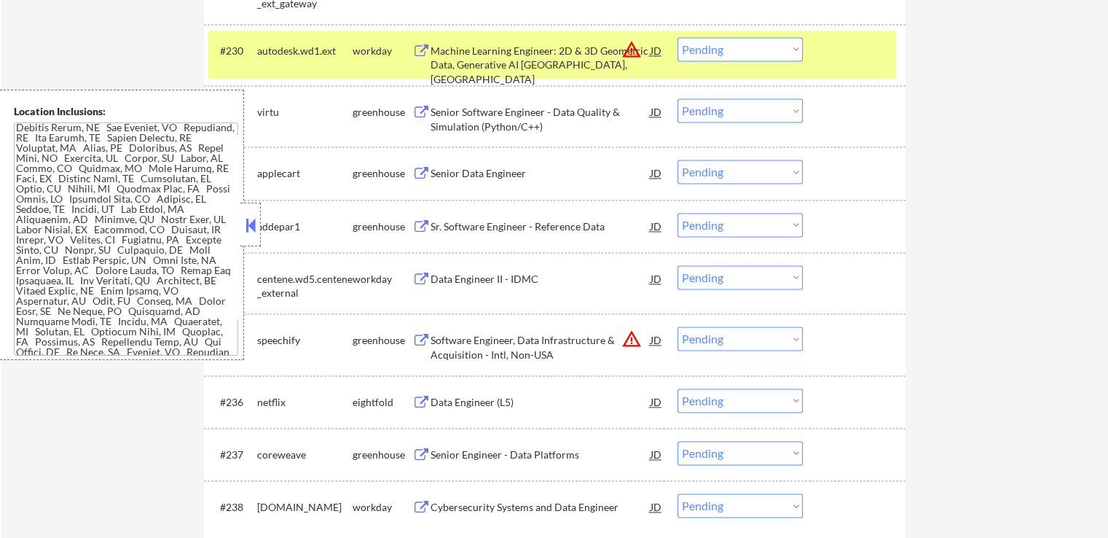
click at [534, 120] on div "Senior Software Engineer - Data Quality & Simulation (Python/C++)" at bounding box center [540, 119] width 220 height 28
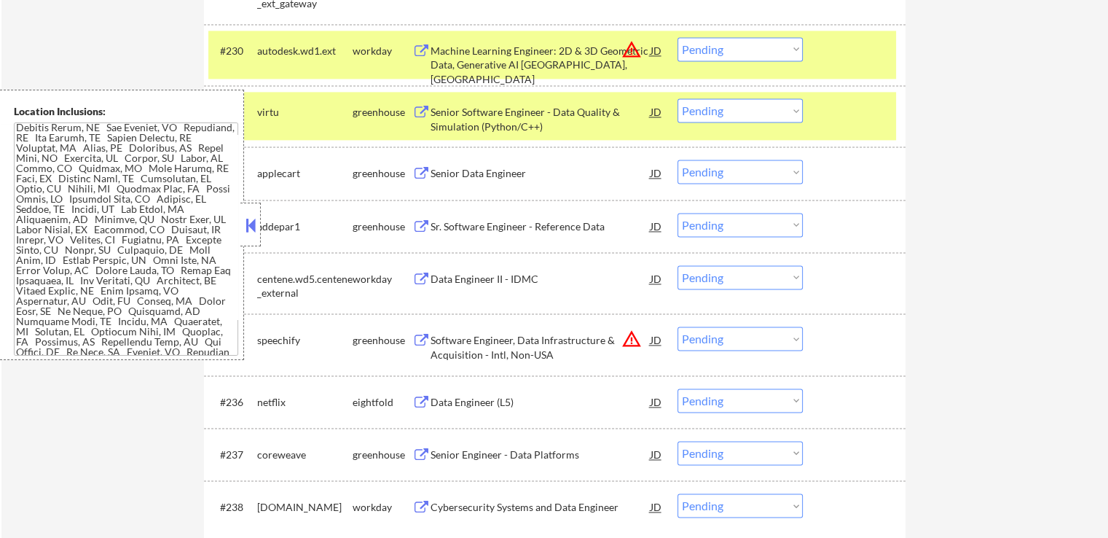
scroll to position [3398, 0]
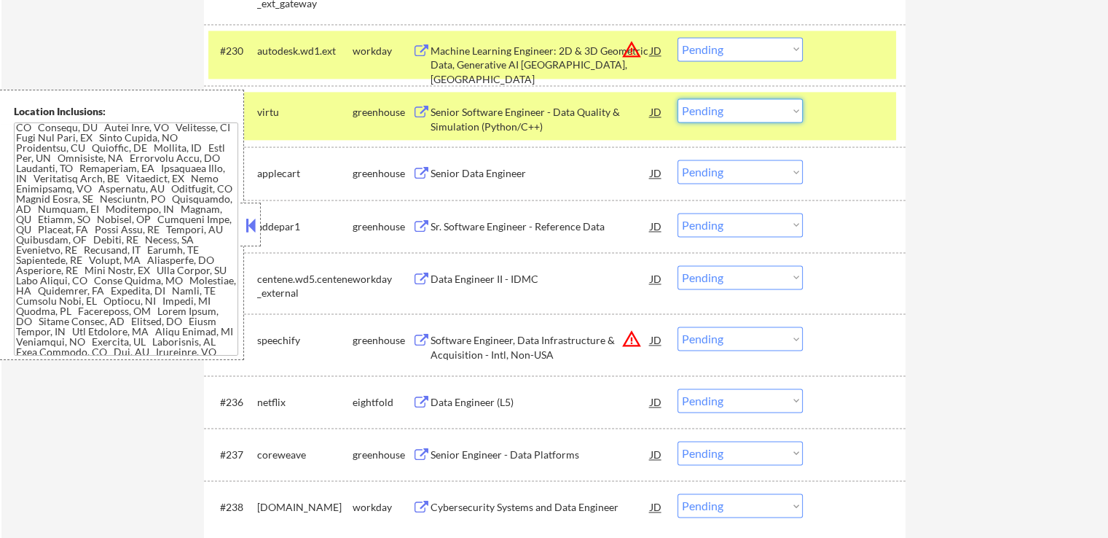
click at [738, 111] on select "Choose an option... Pending Applied Excluded (Questions) Excluded (Expired) Exc…" at bounding box center [739, 110] width 125 height 24
click at [677, 98] on select "Choose an option... Pending Applied Excluded (Questions) Excluded (Expired) Exc…" at bounding box center [739, 110] width 125 height 24
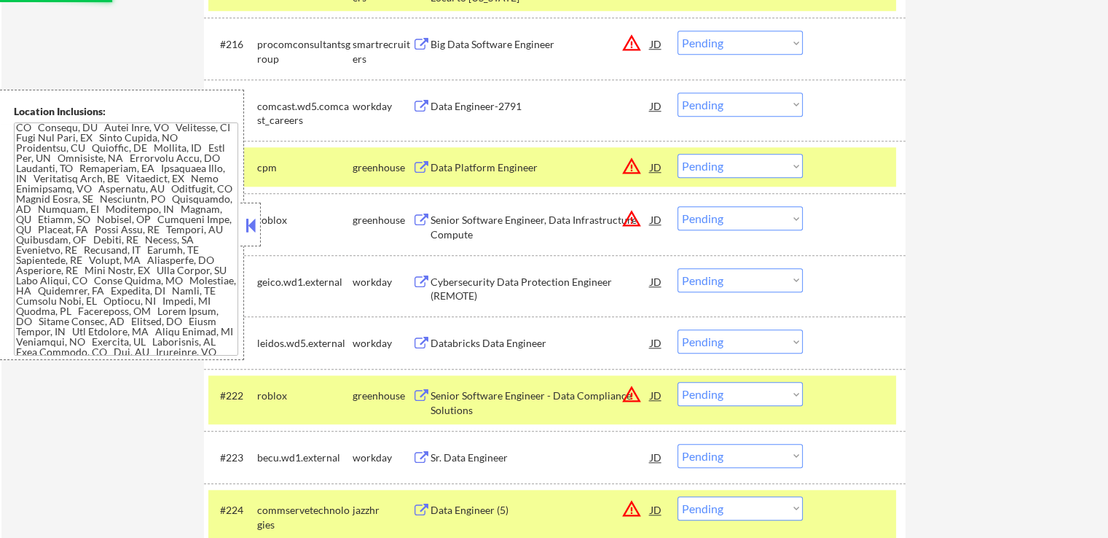
select select ""pending""
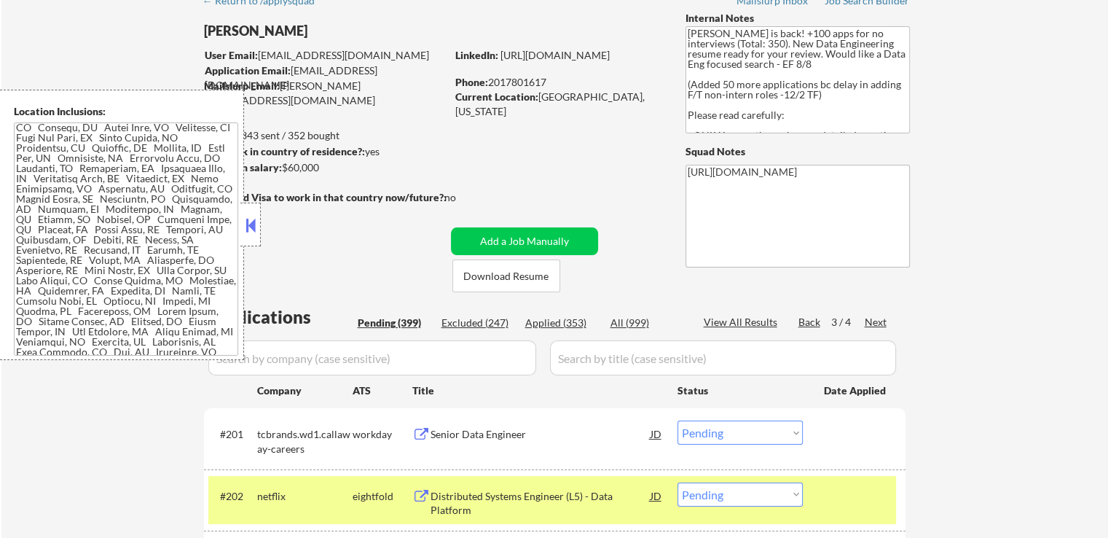
scroll to position [98, 0]
